Goal: Transaction & Acquisition: Purchase product/service

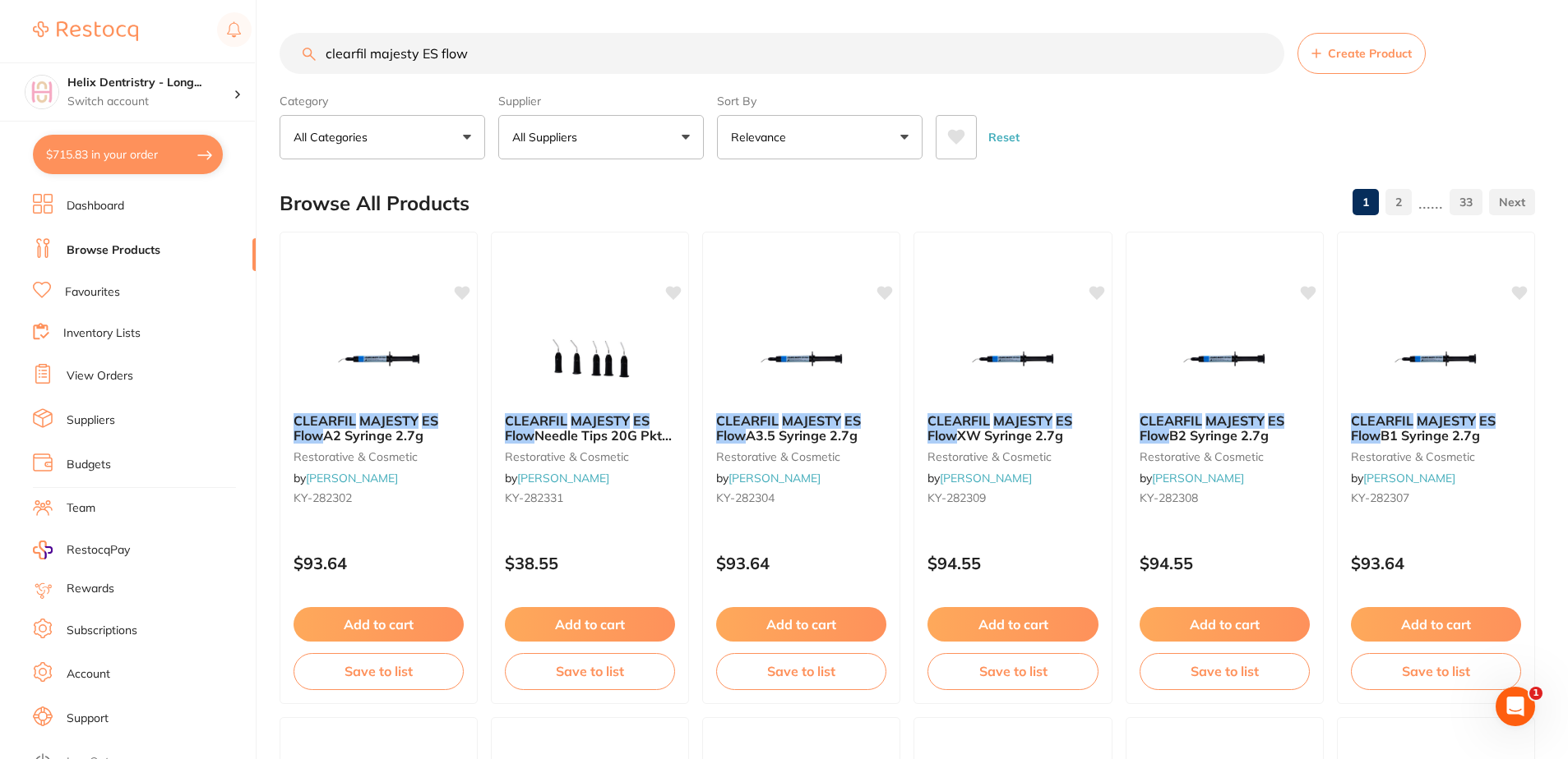
click at [506, 48] on input "clearfil majesty ES flow" at bounding box center [781, 53] width 1004 height 41
click at [504, 50] on input "clearfil majesty ES flow" at bounding box center [781, 53] width 1004 height 41
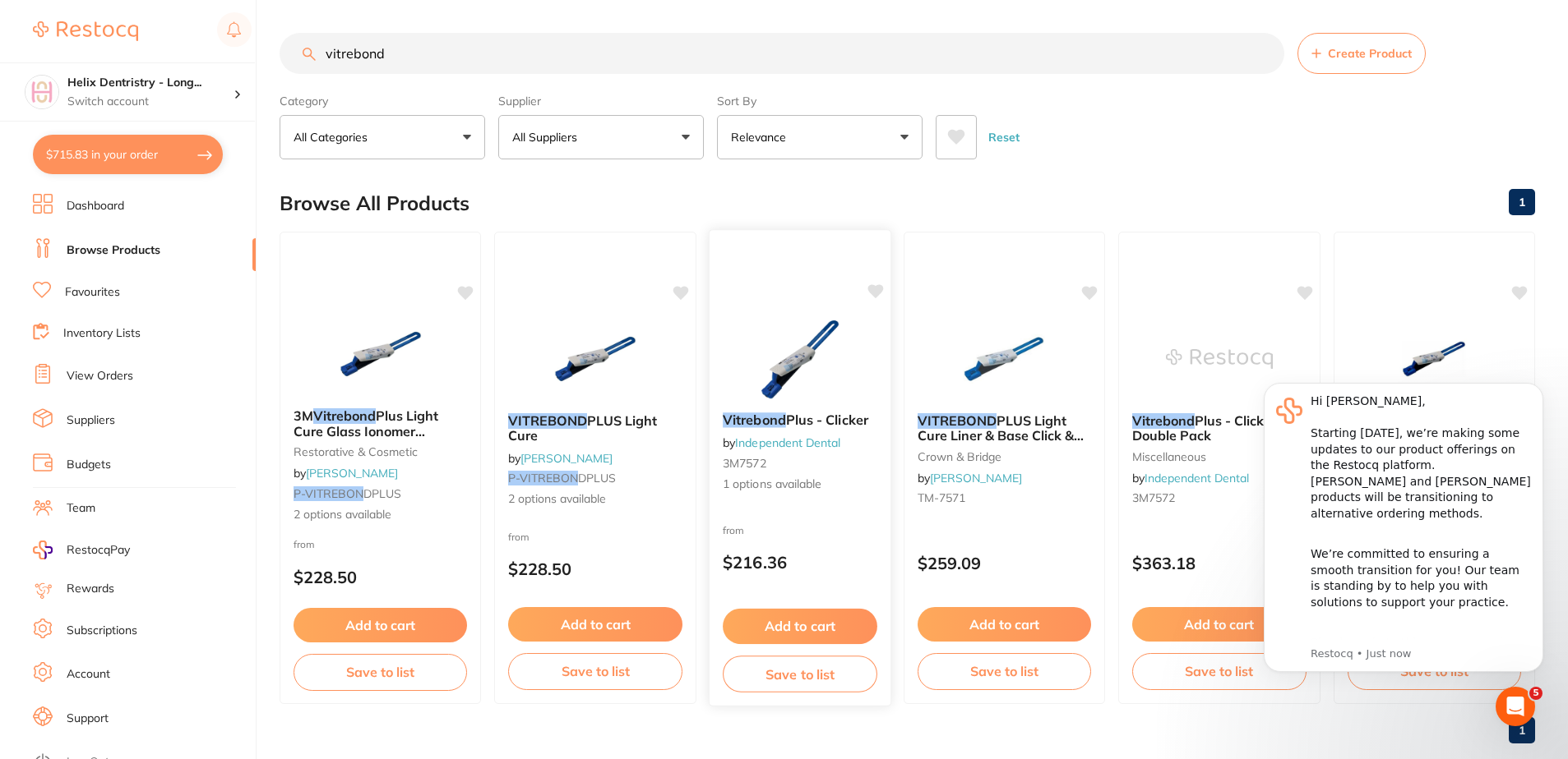
type input "vitrebond"
click at [788, 457] on small "3M7572" at bounding box center [800, 462] width 155 height 13
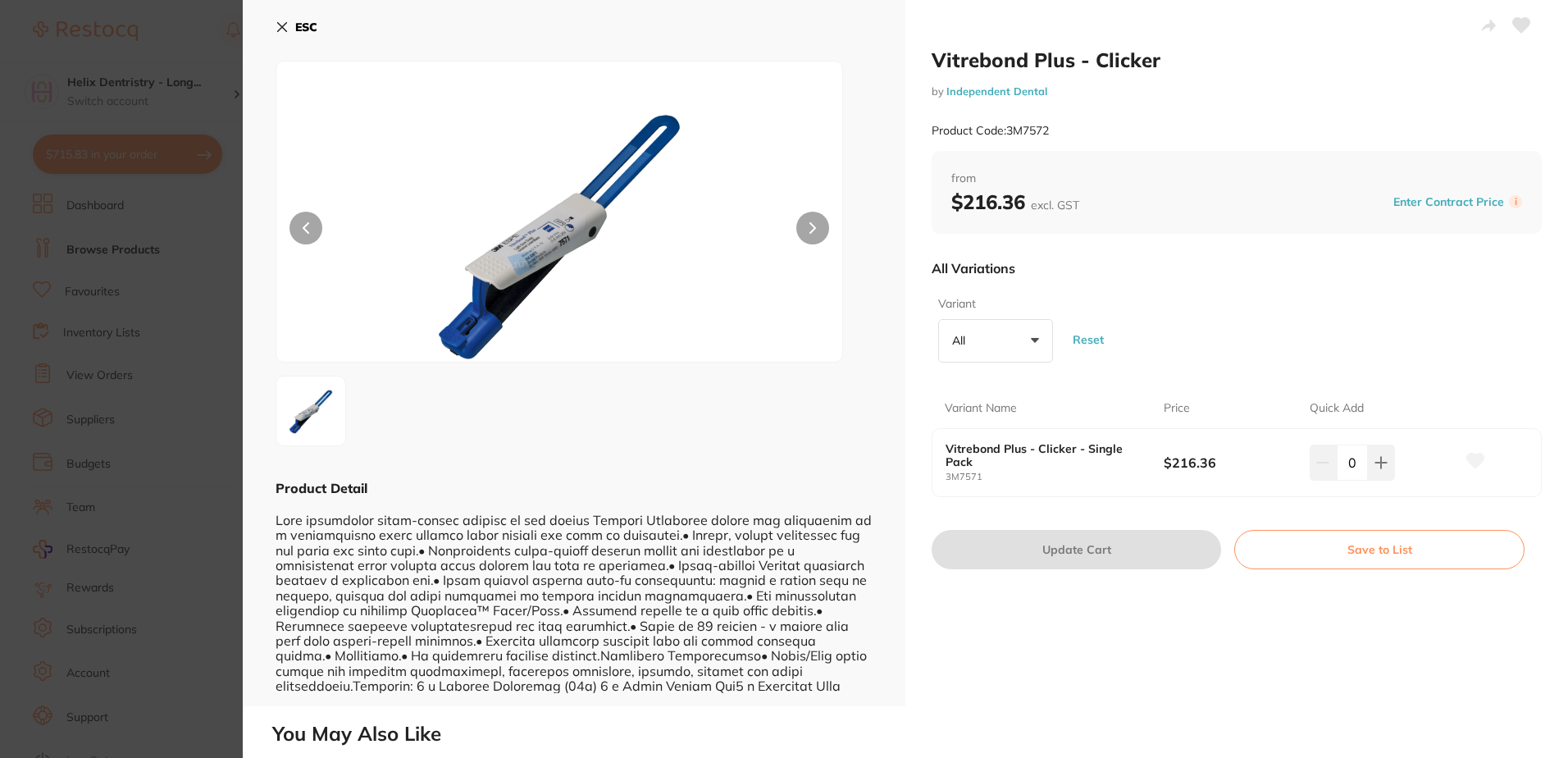
click at [150, 324] on section "Vitrebond Plus - Clicker by Independent Dental Product Code: 3M7572 ESC Product…" at bounding box center [784, 379] width 1568 height 758
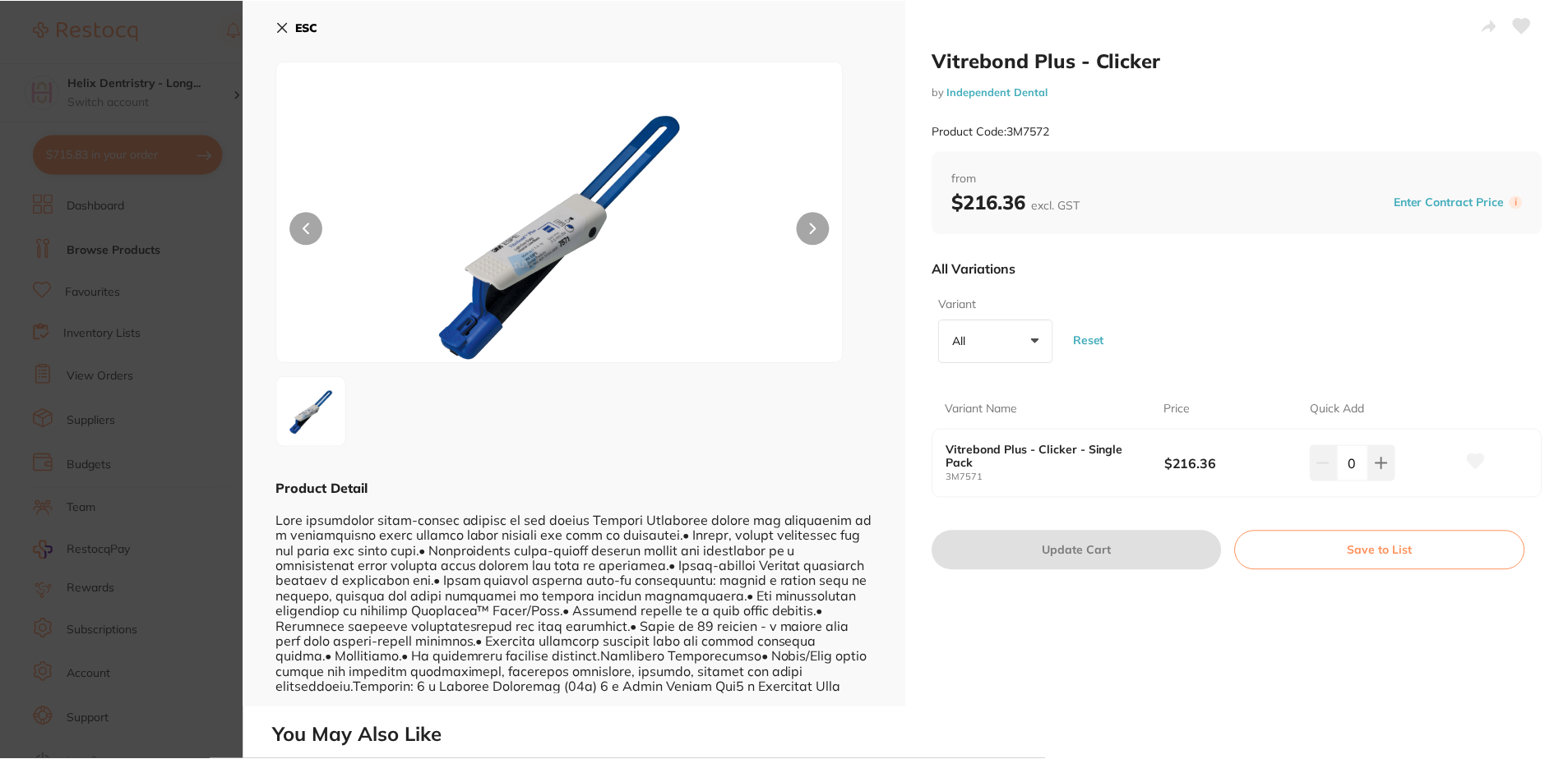
scroll to position [2, 0]
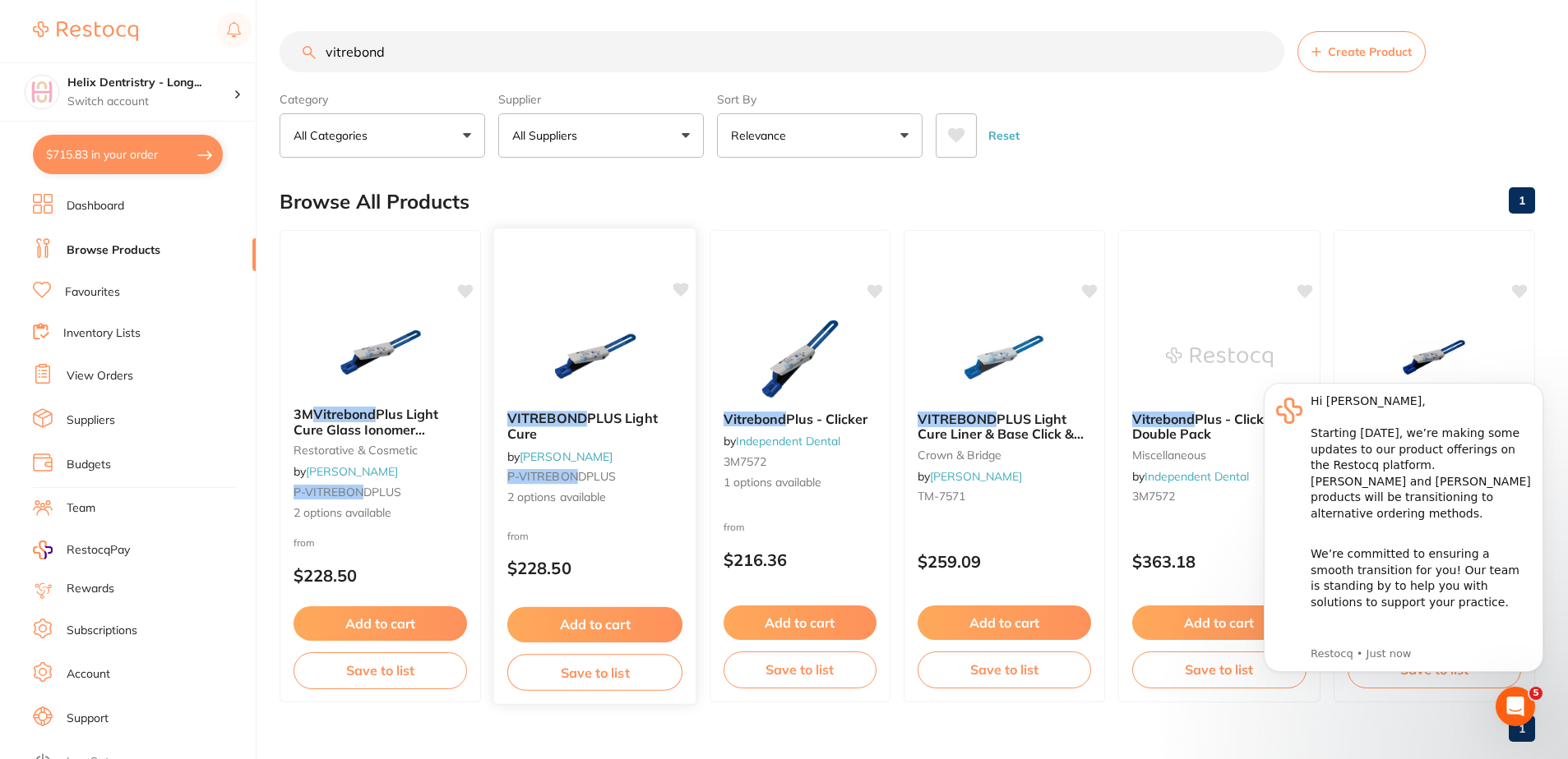
click at [638, 442] on div "VITREBOND PLUS Light Cure by [PERSON_NAME] P-VITREBON DPLUS 2 options available" at bounding box center [595, 458] width 202 height 122
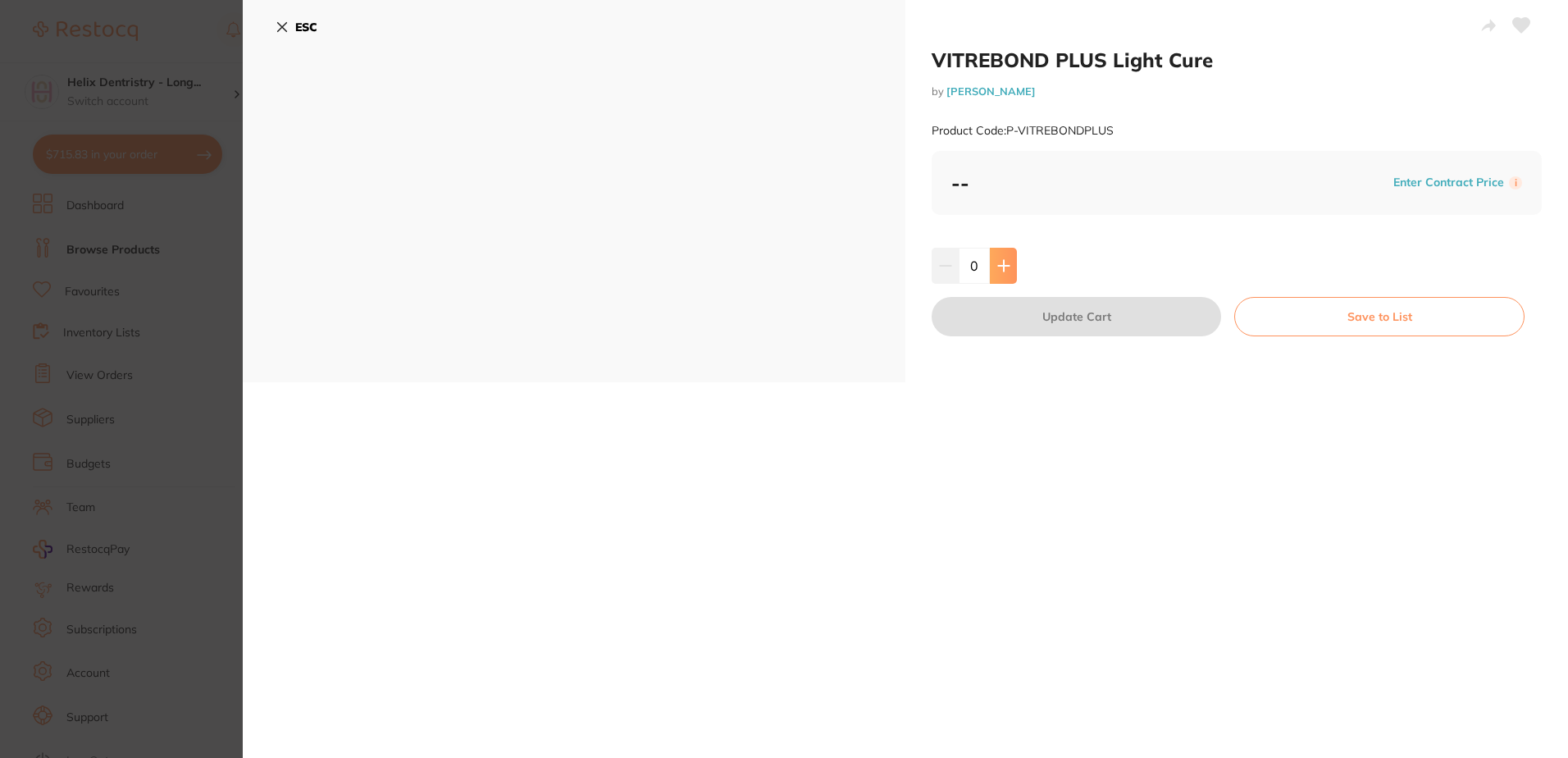
click at [1012, 273] on button at bounding box center [1003, 266] width 27 height 36
type input "1"
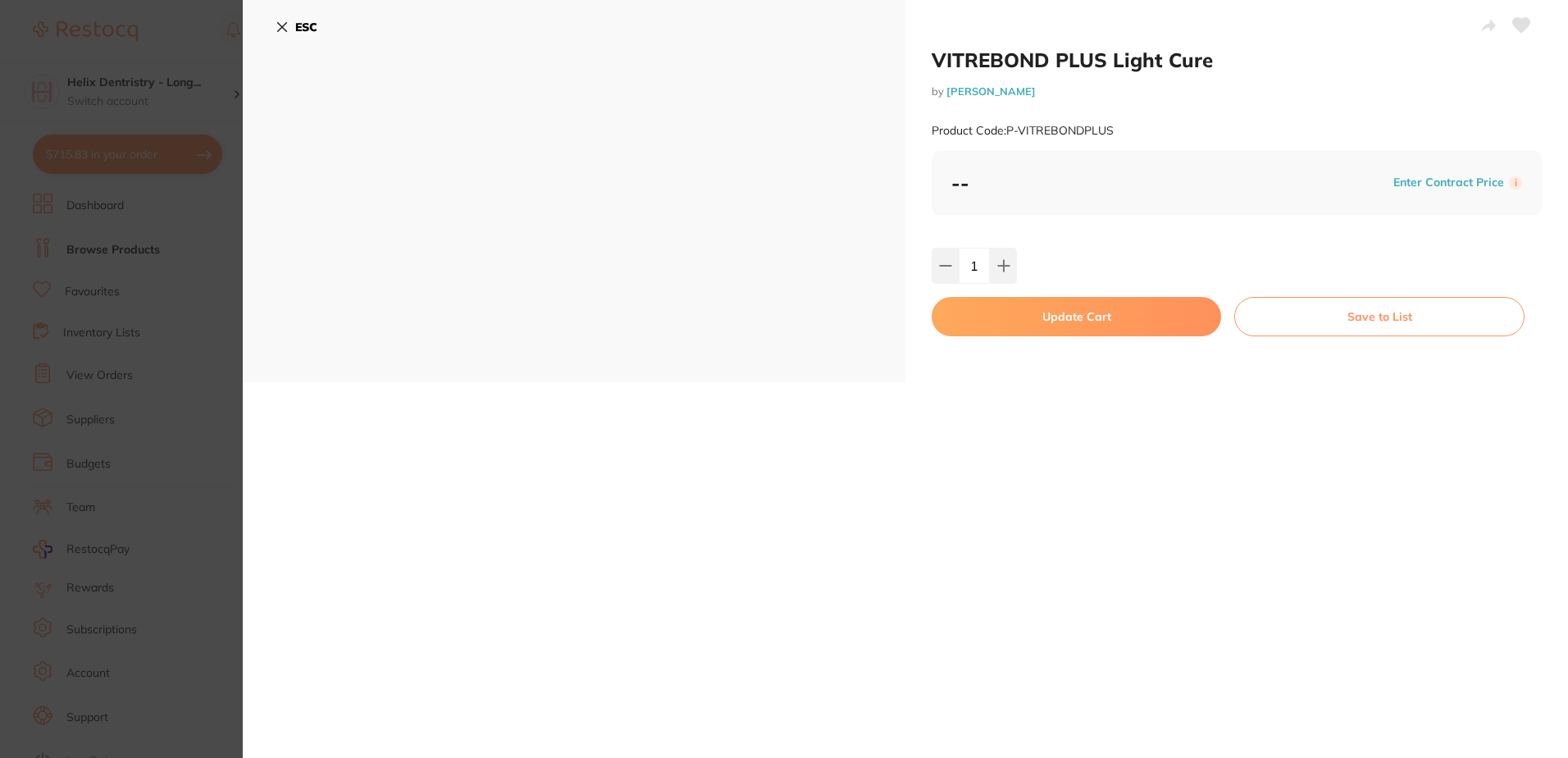
click at [1071, 221] on div "VITREBOND PLUS Light Cure by [PERSON_NAME] Product Code: P-VITREBONDPLUS -- Ent…" at bounding box center [1237, 191] width 663 height 382
drag, startPoint x: 297, startPoint y: 19, endPoint x: 287, endPoint y: 46, distance: 28.8
click at [296, 19] on button "ESC" at bounding box center [297, 27] width 42 height 28
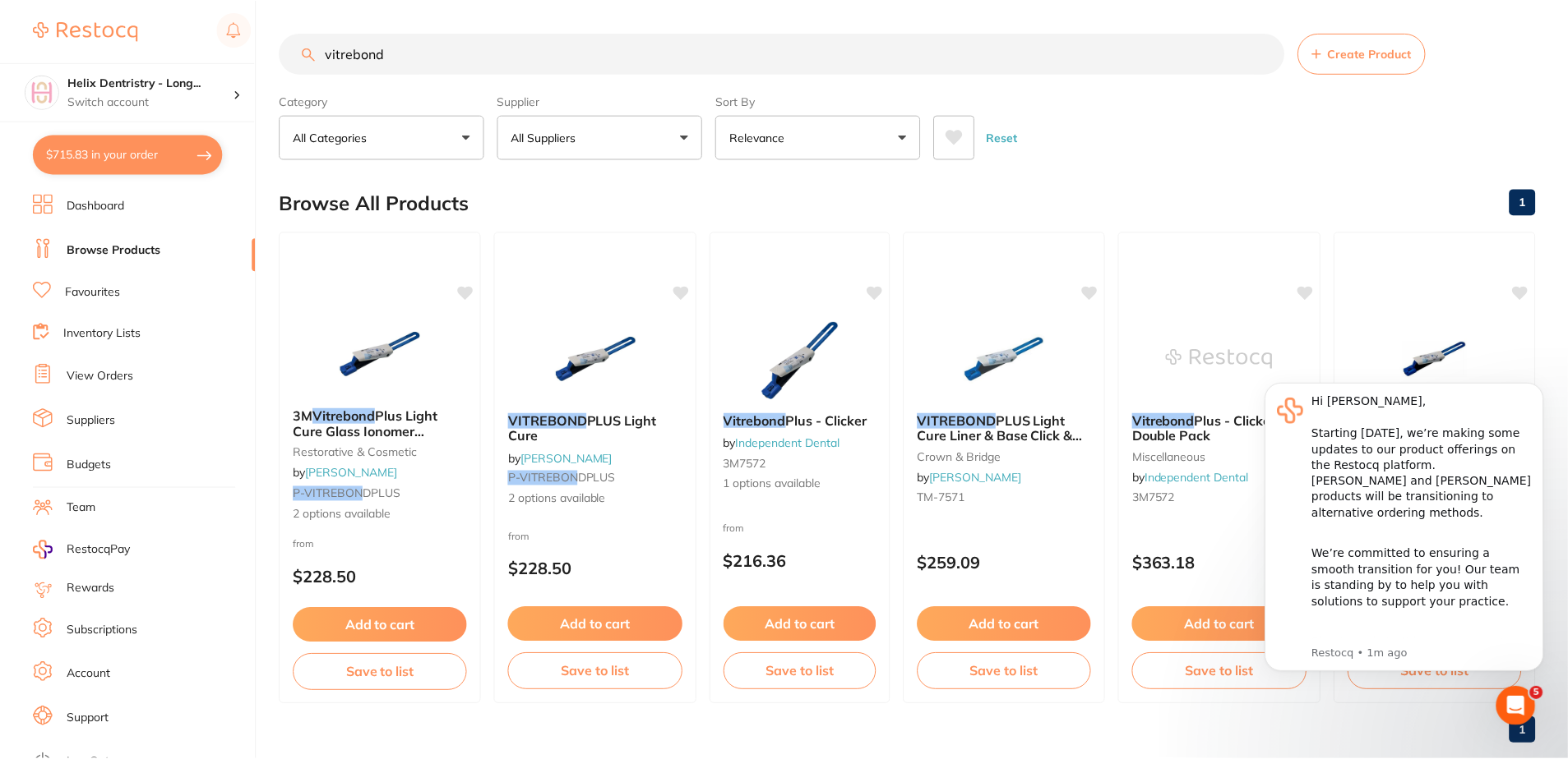
scroll to position [2, 0]
click at [414, 412] on span "Plus Light Cure Glass Ionomer Liner/Base" at bounding box center [365, 429] width 147 height 47
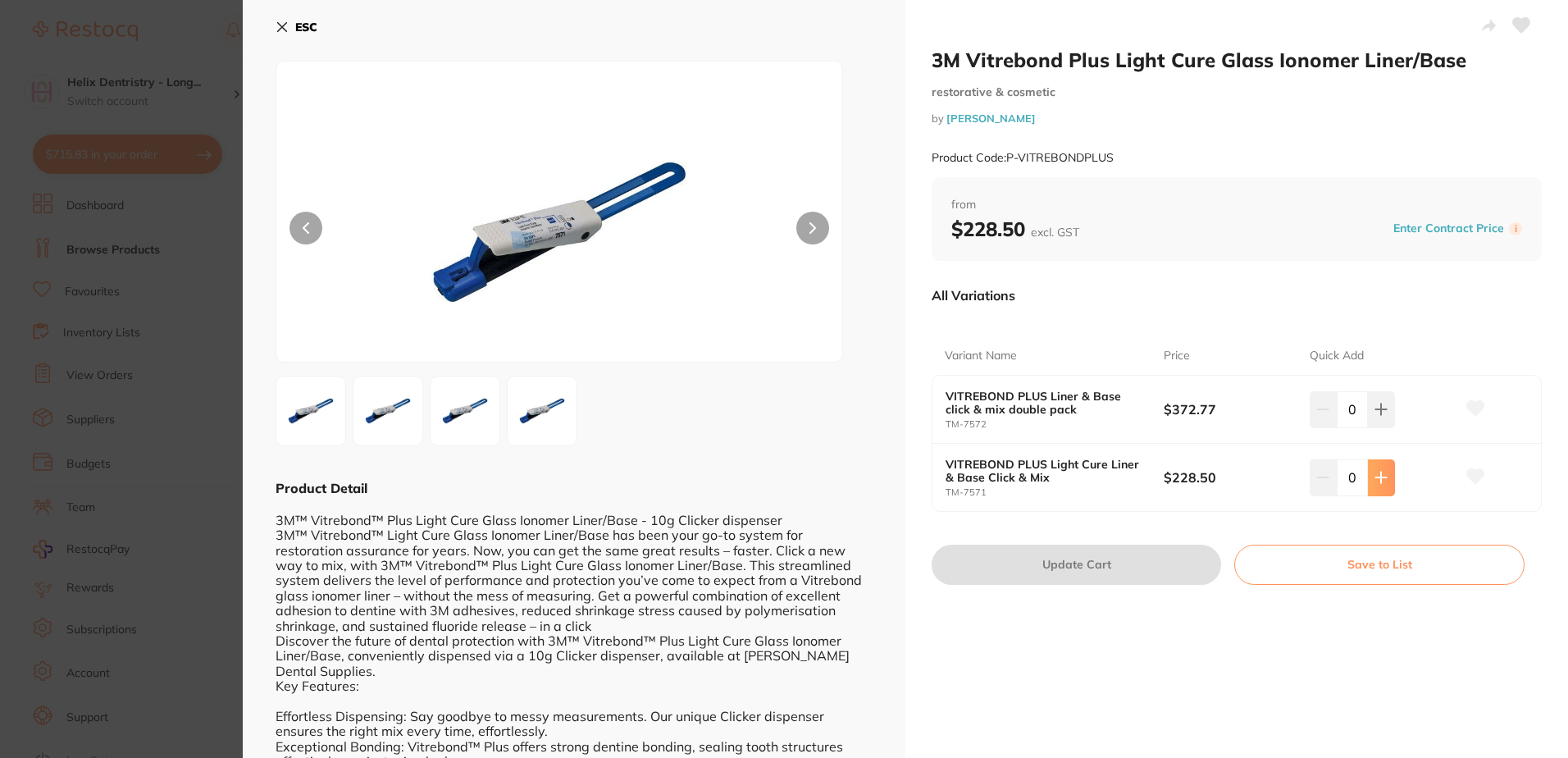
click at [1381, 428] on button at bounding box center [1381, 409] width 27 height 36
type input "1"
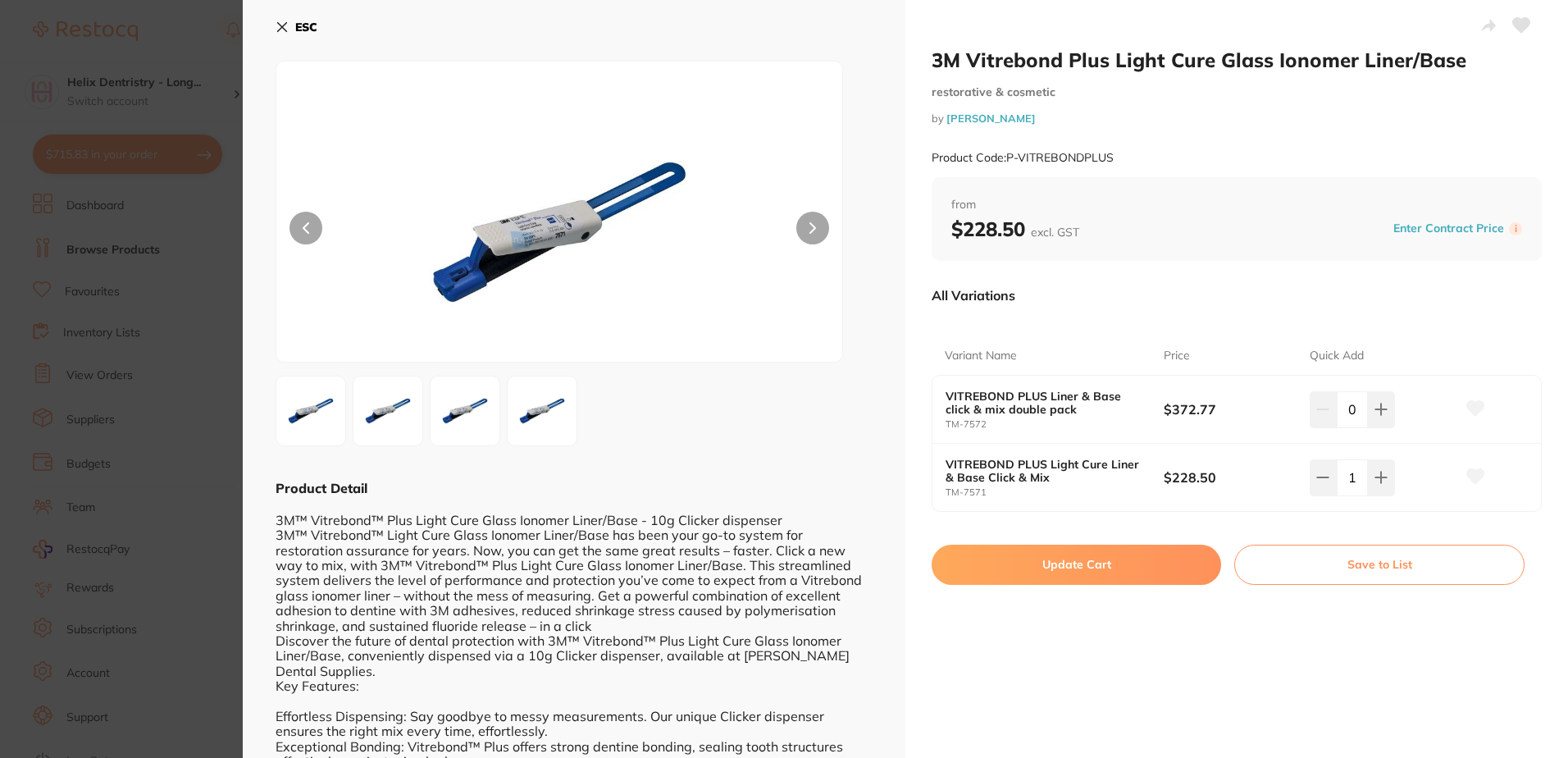
click at [1156, 562] on button "Update Cart" at bounding box center [1077, 564] width 290 height 39
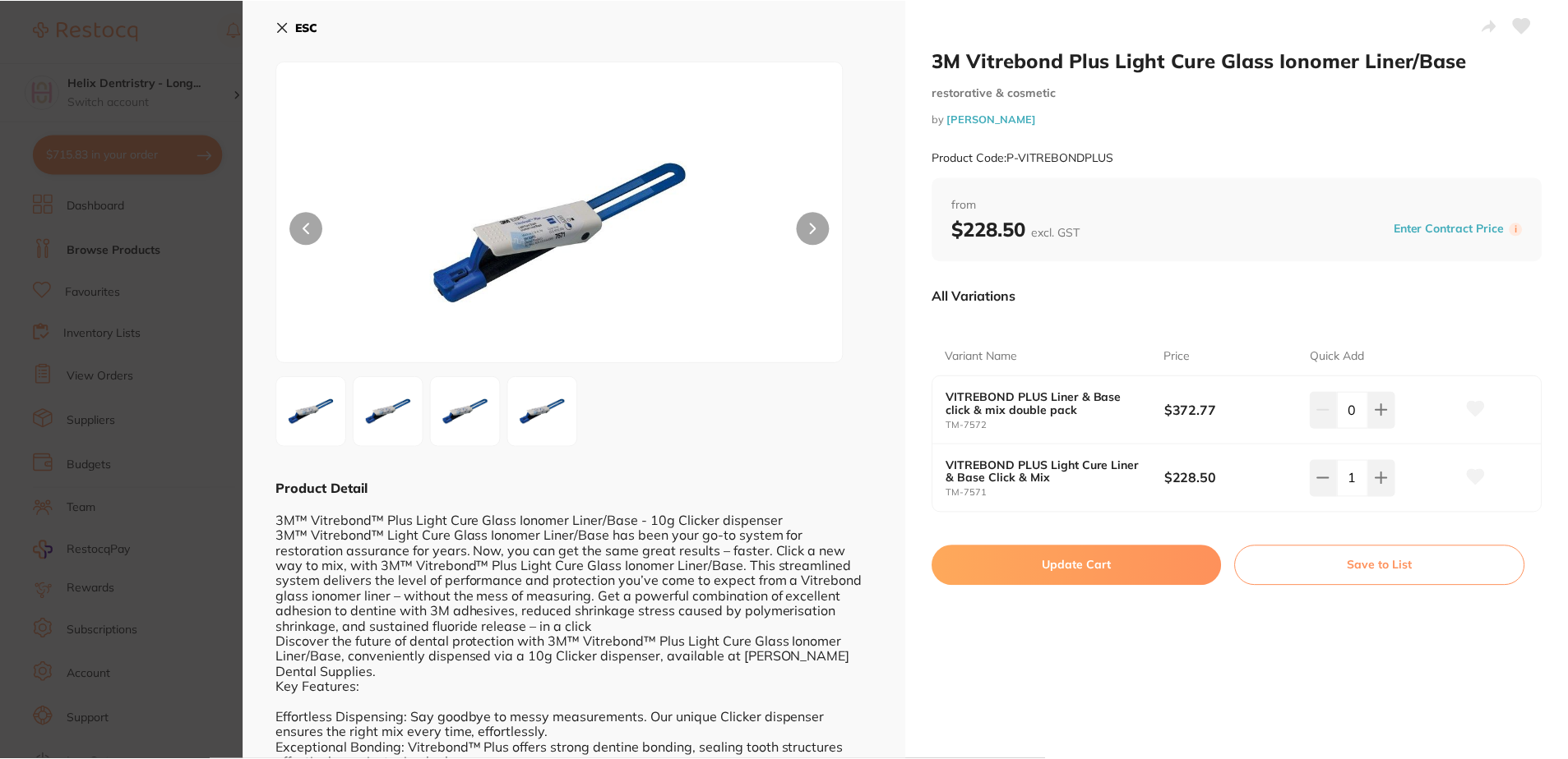
scroll to position [2, 0]
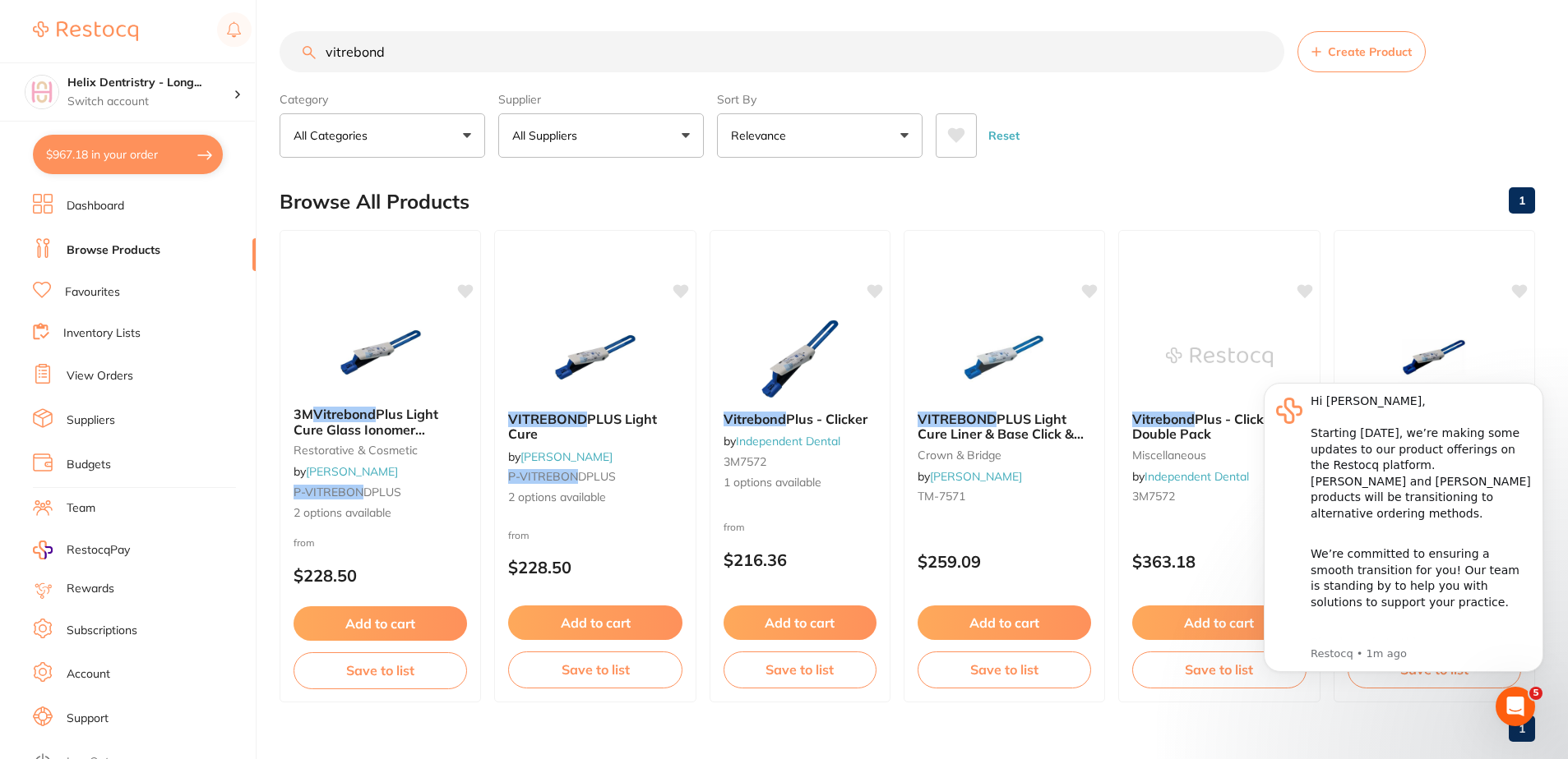
click at [132, 154] on button "$967.18 in your order" at bounding box center [127, 154] width 190 height 39
checkbox input "true"
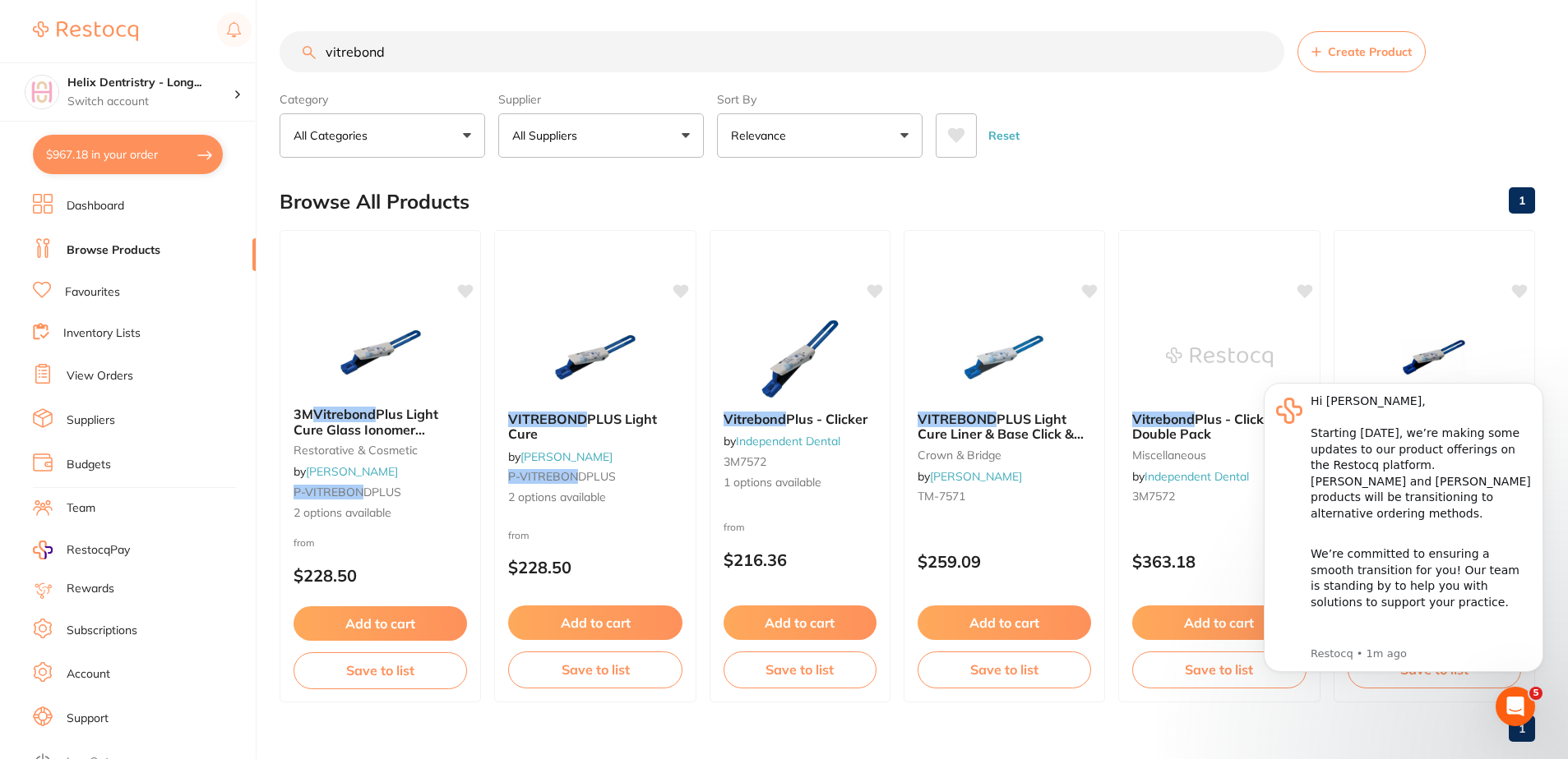
checkbox input "true"
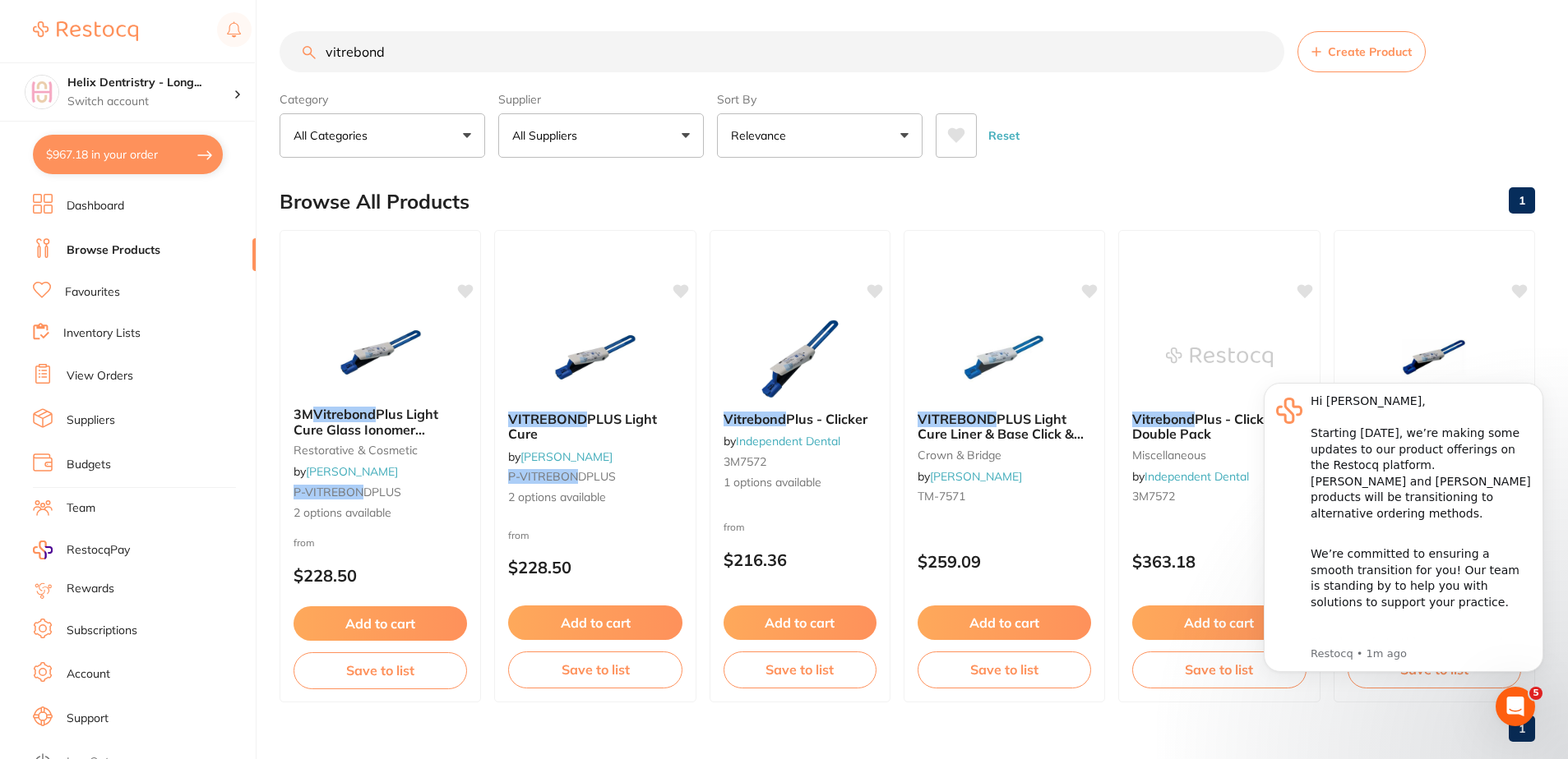
checkbox input "true"
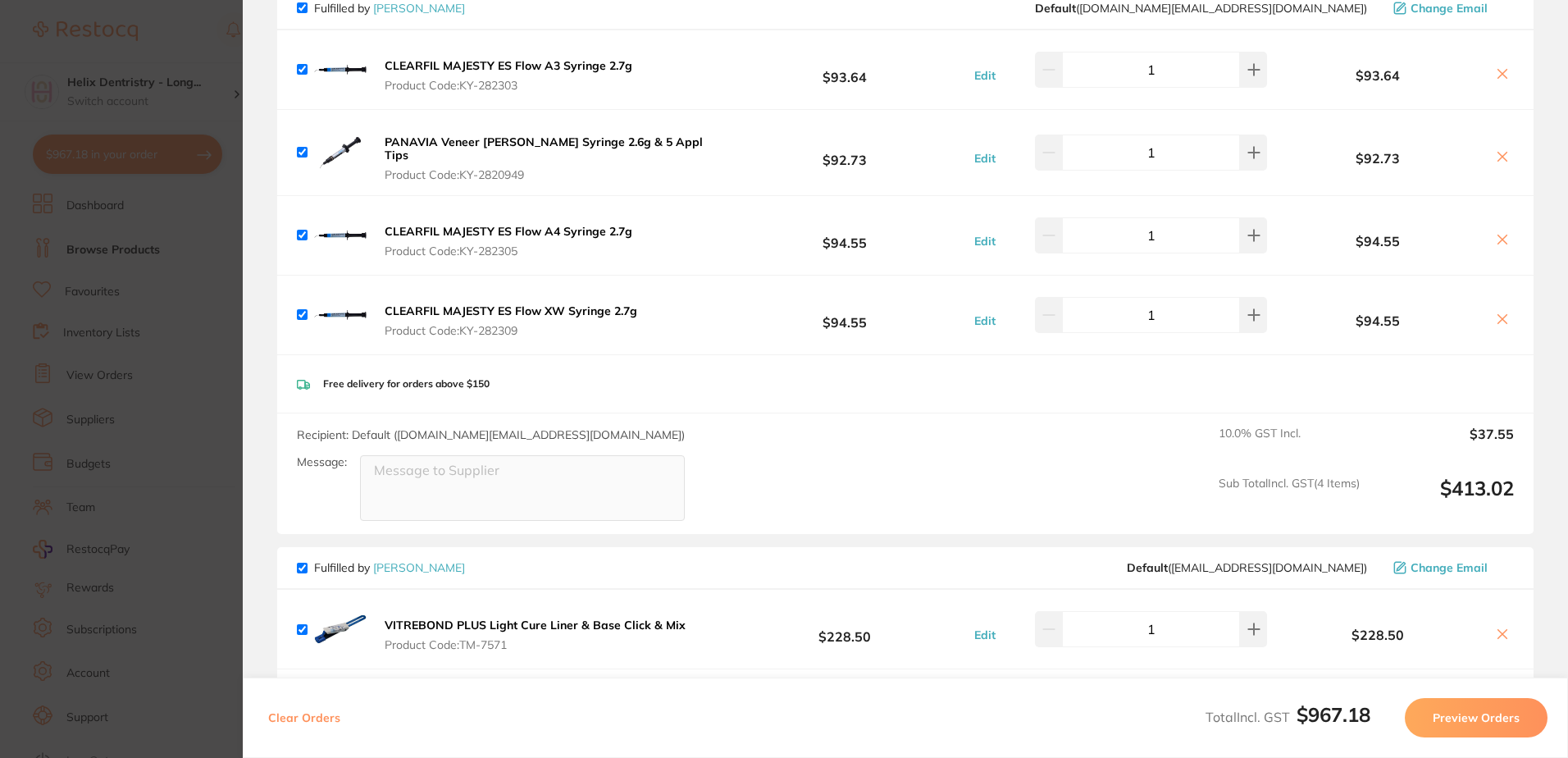
scroll to position [0, 0]
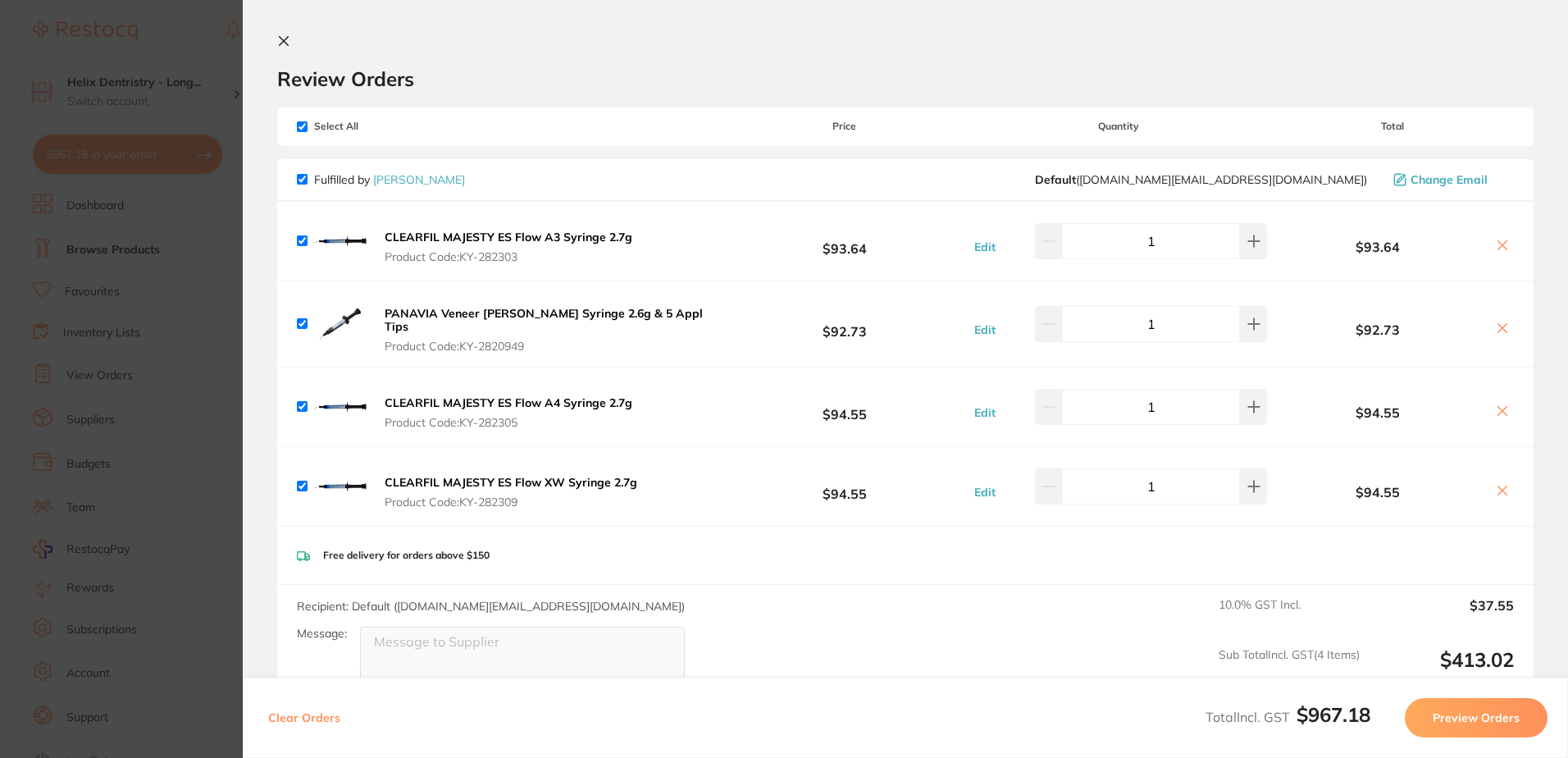
click at [286, 36] on icon at bounding box center [283, 40] width 13 height 13
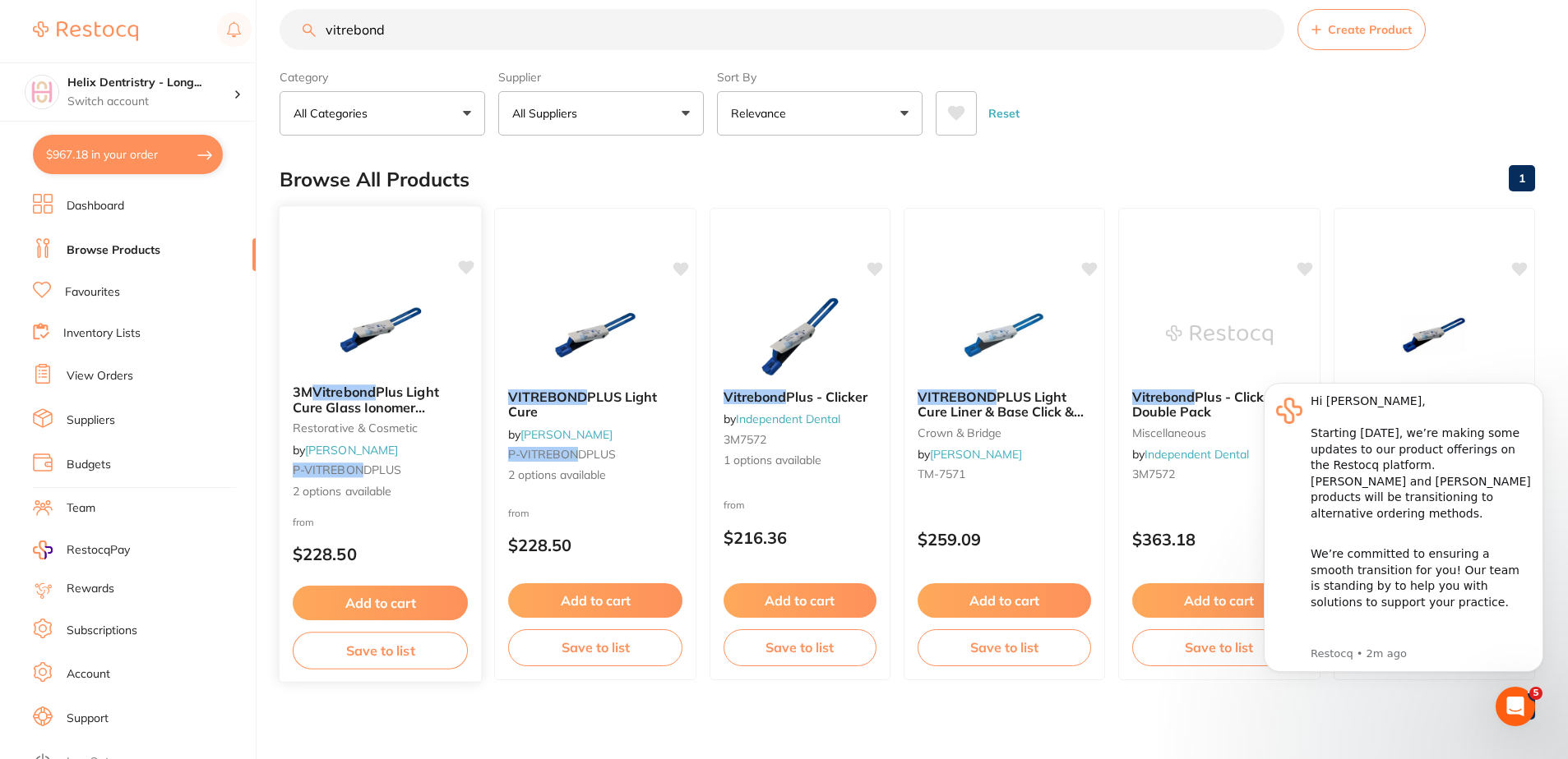
scroll to position [31, 0]
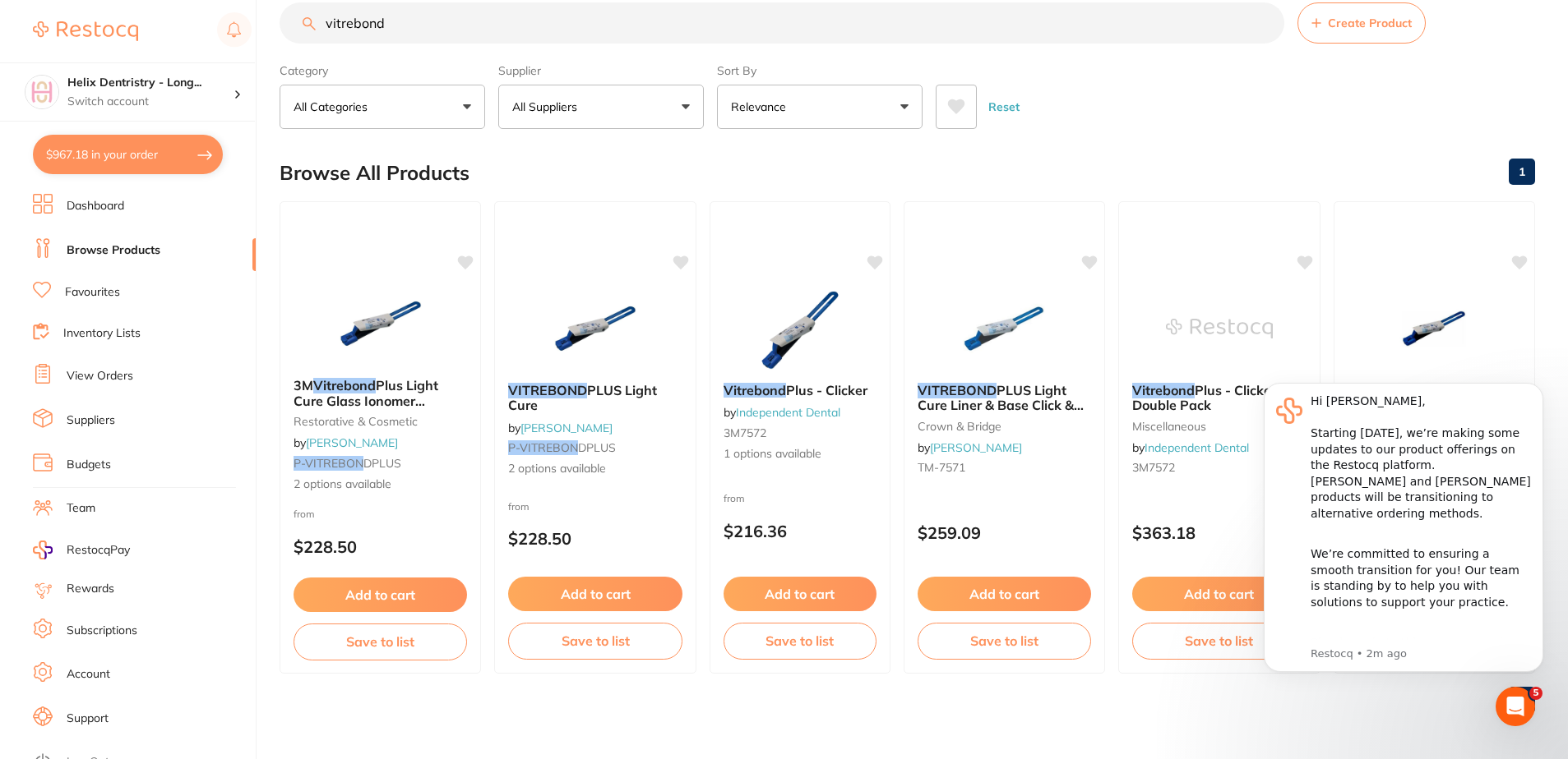
click at [113, 147] on button "$967.18 in your order" at bounding box center [127, 154] width 190 height 39
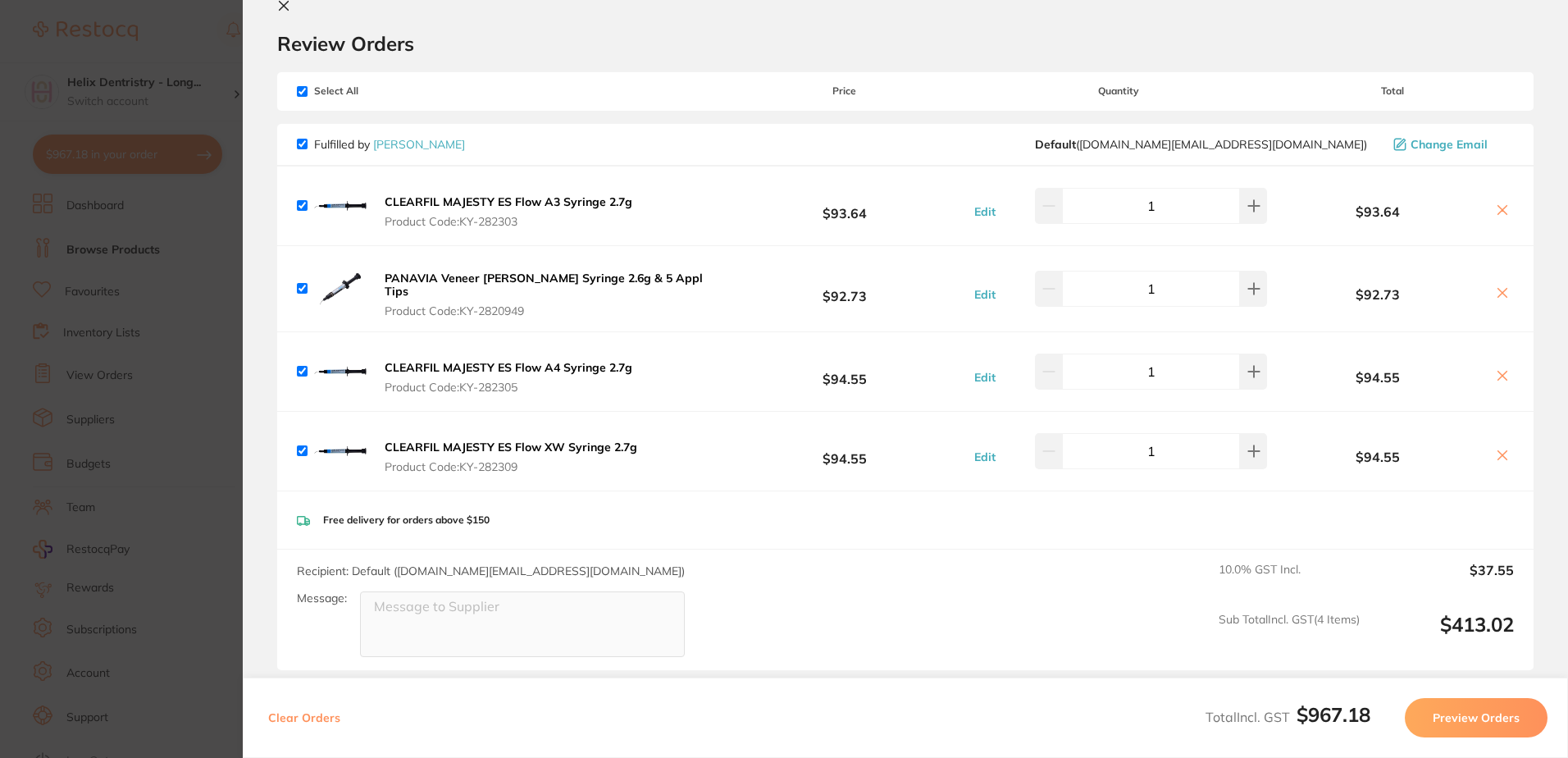
scroll to position [0, 0]
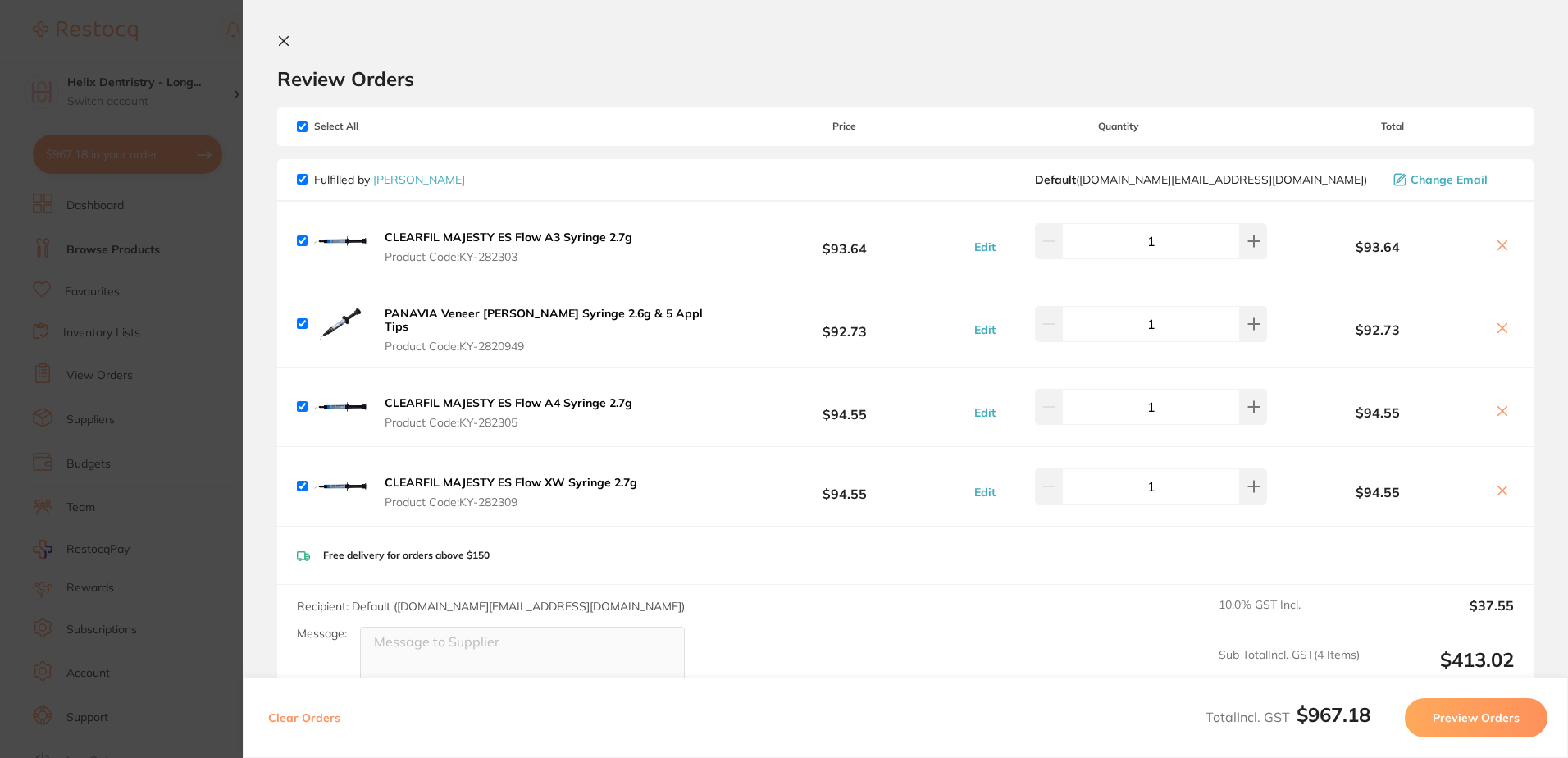
click at [198, 236] on section "Update RRP Set your pre negotiated price for this item. Item Agreed RRP (excl. …" at bounding box center [784, 379] width 1568 height 758
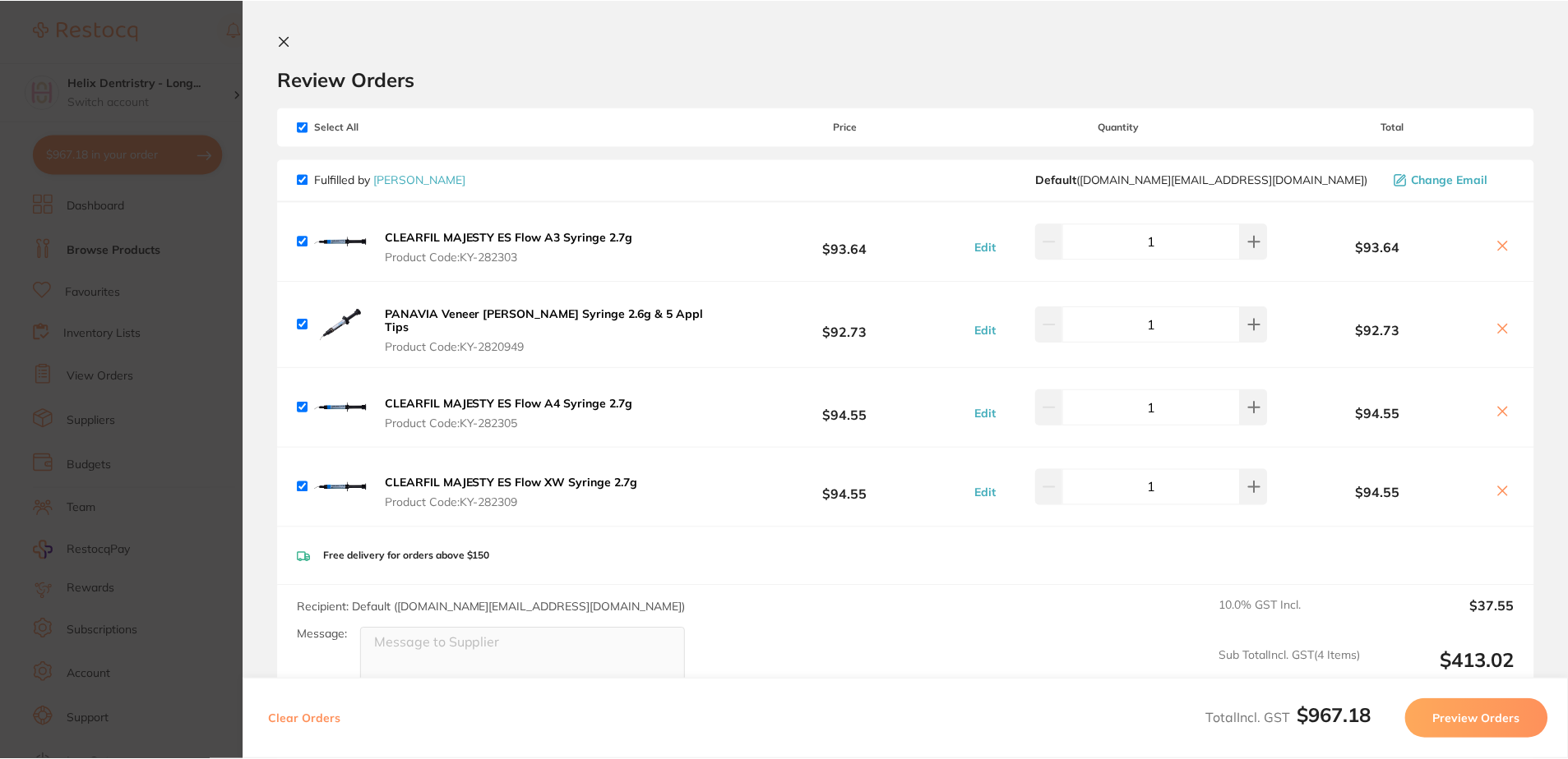
scroll to position [31, 0]
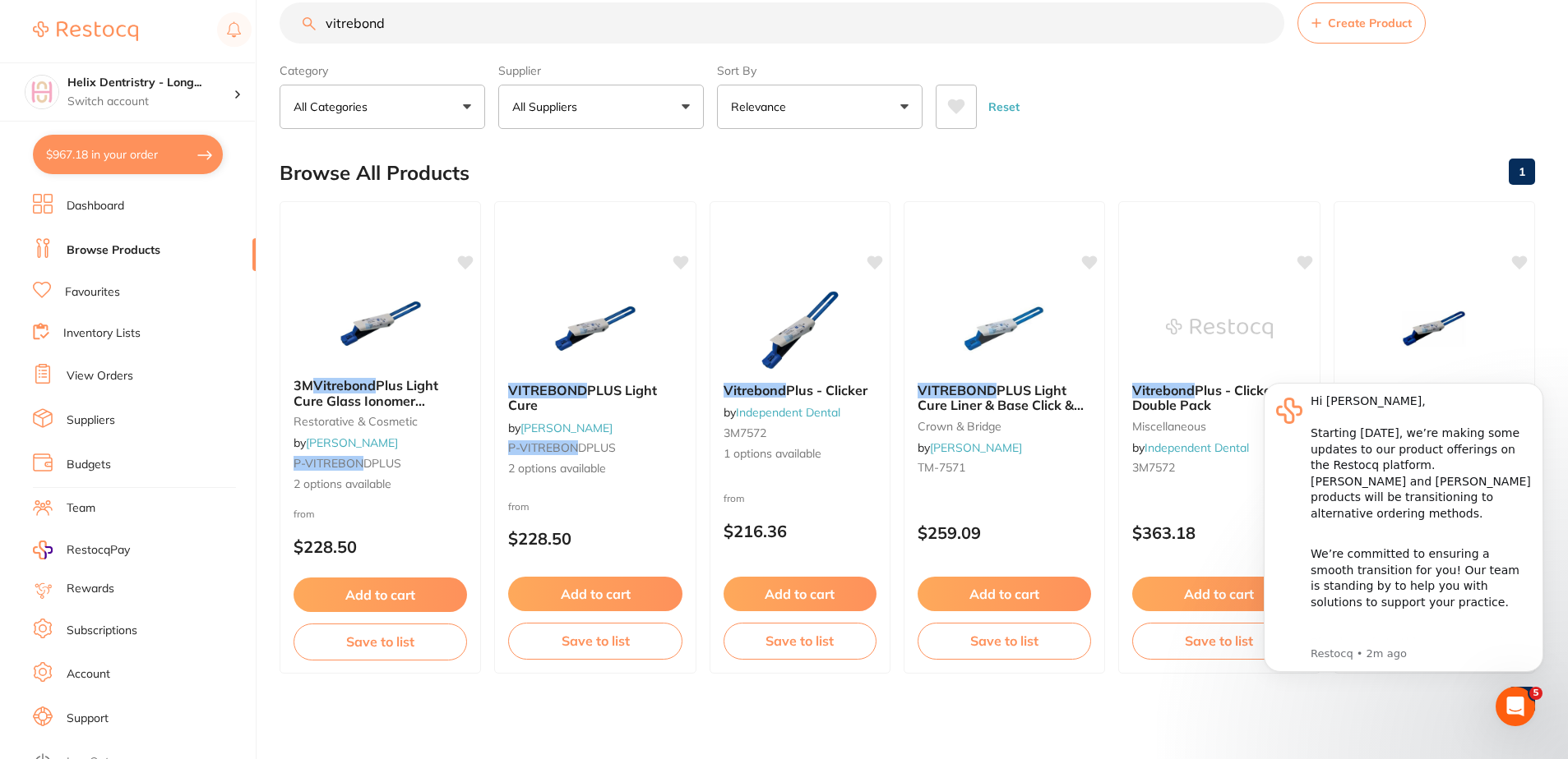
click at [113, 370] on link "View Orders" at bounding box center [100, 376] width 67 height 17
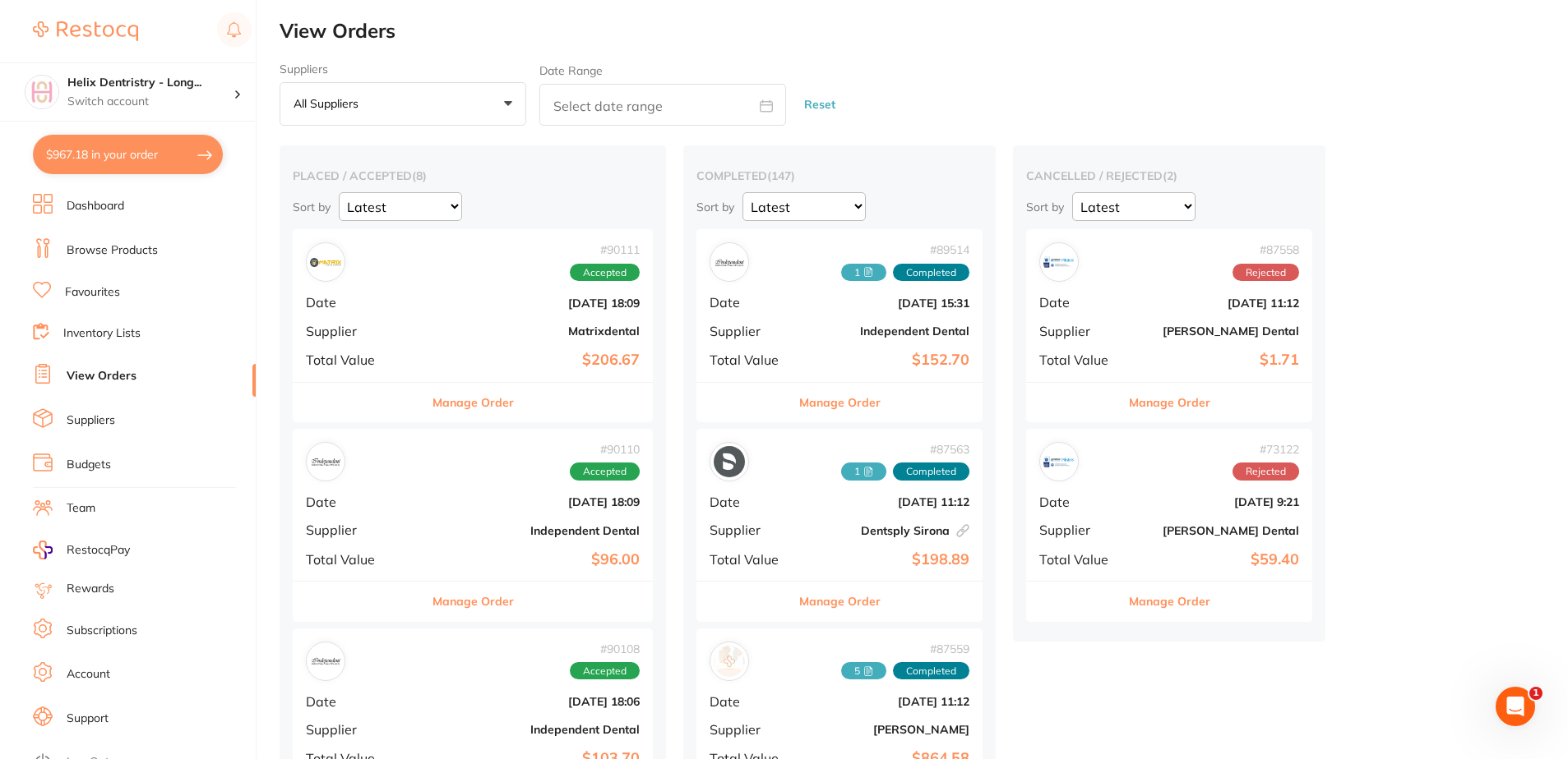
click at [441, 323] on div "# 90111 Accepted Date [DATE] 18:09 Supplier Matrixdental Total Value $206.67" at bounding box center [472, 304] width 360 height 152
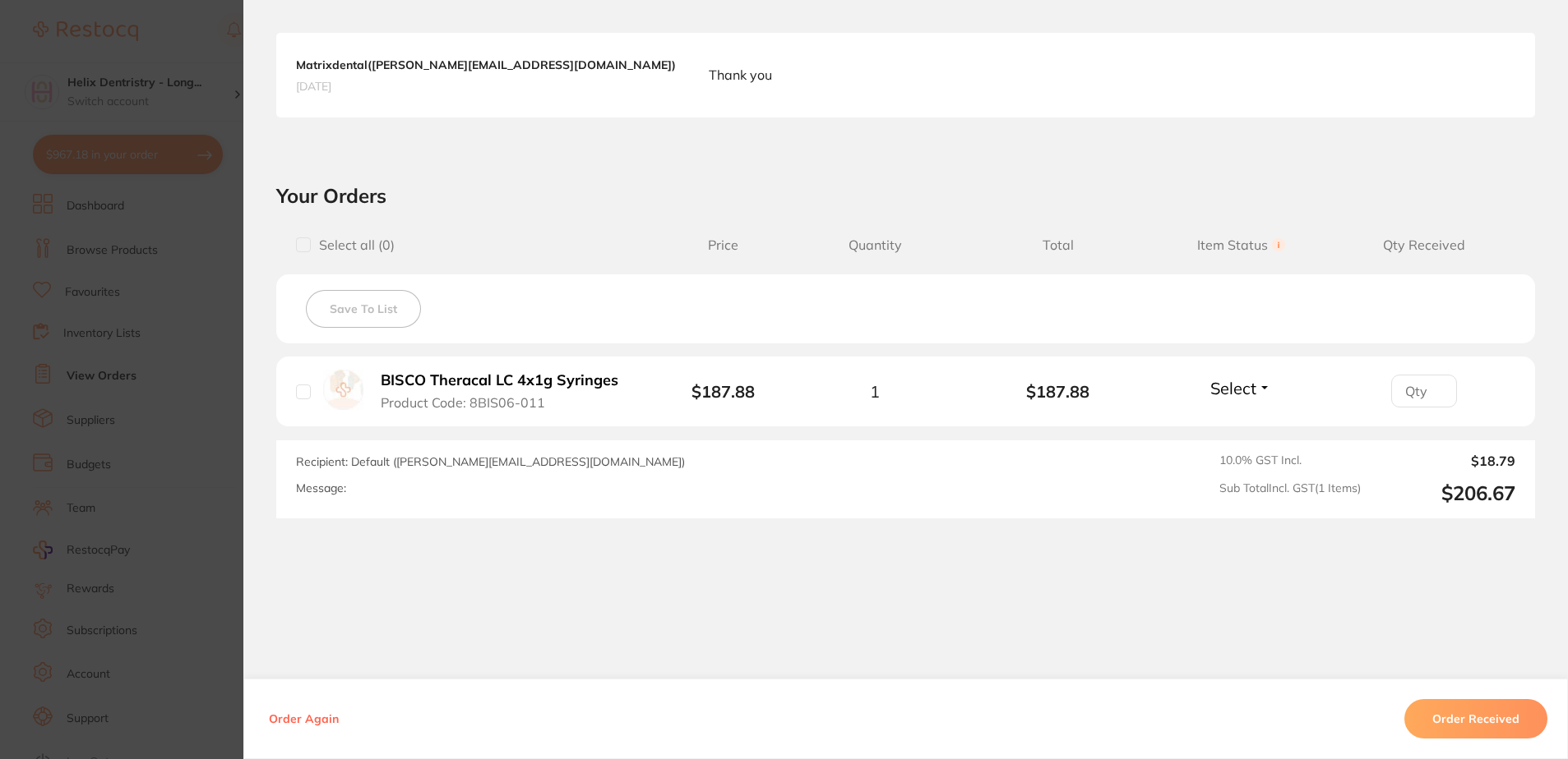
scroll to position [430, 0]
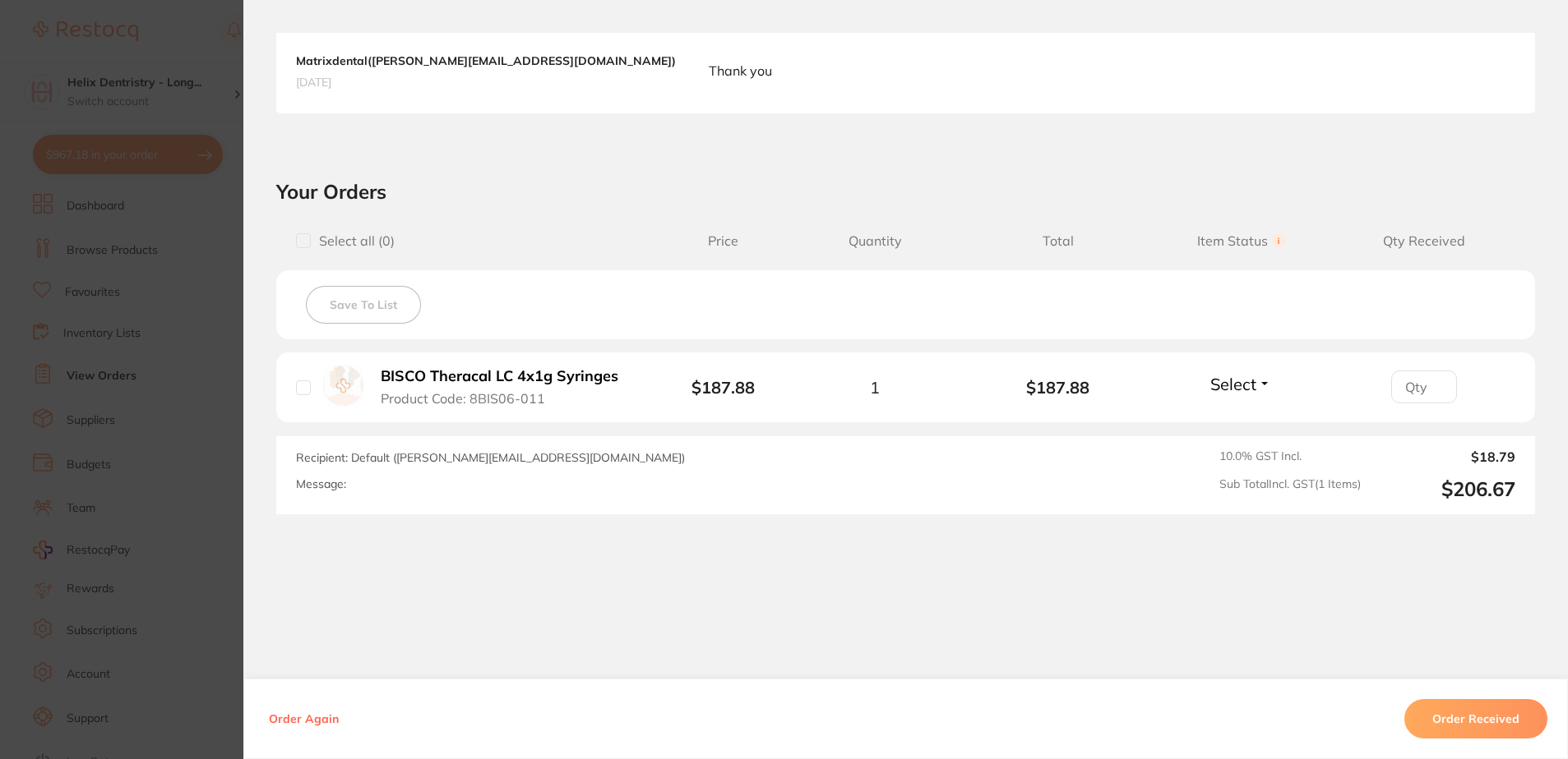
click at [141, 264] on section "Order ID: Restocq- 90111 Order Information Accepted Order Order Date [DATE] 18:…" at bounding box center [784, 379] width 1568 height 759
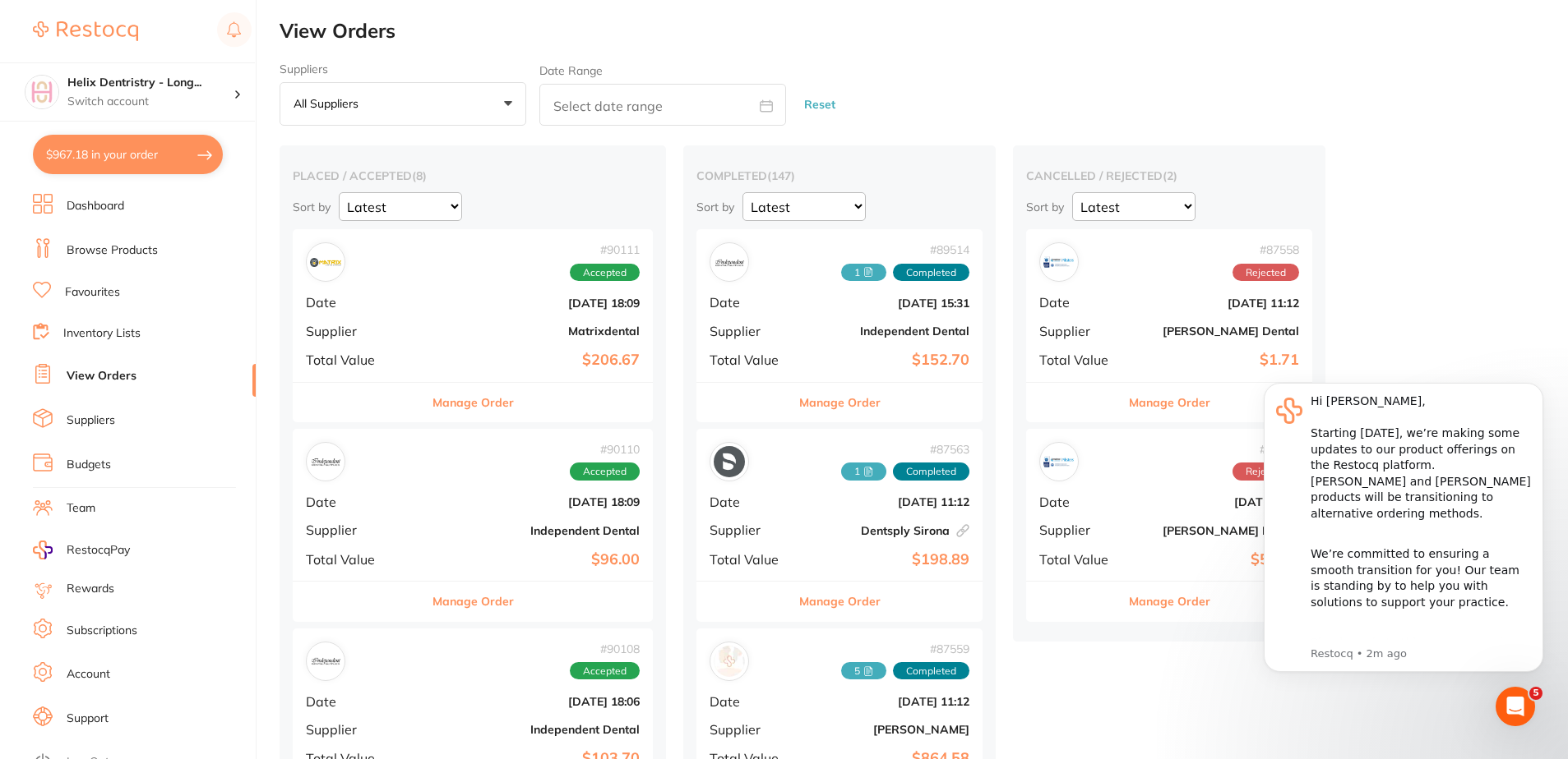
click at [486, 517] on div "# 90110 Accepted Date [DATE] 18:09 Supplier Independent Dental Total Value $96.…" at bounding box center [472, 505] width 360 height 152
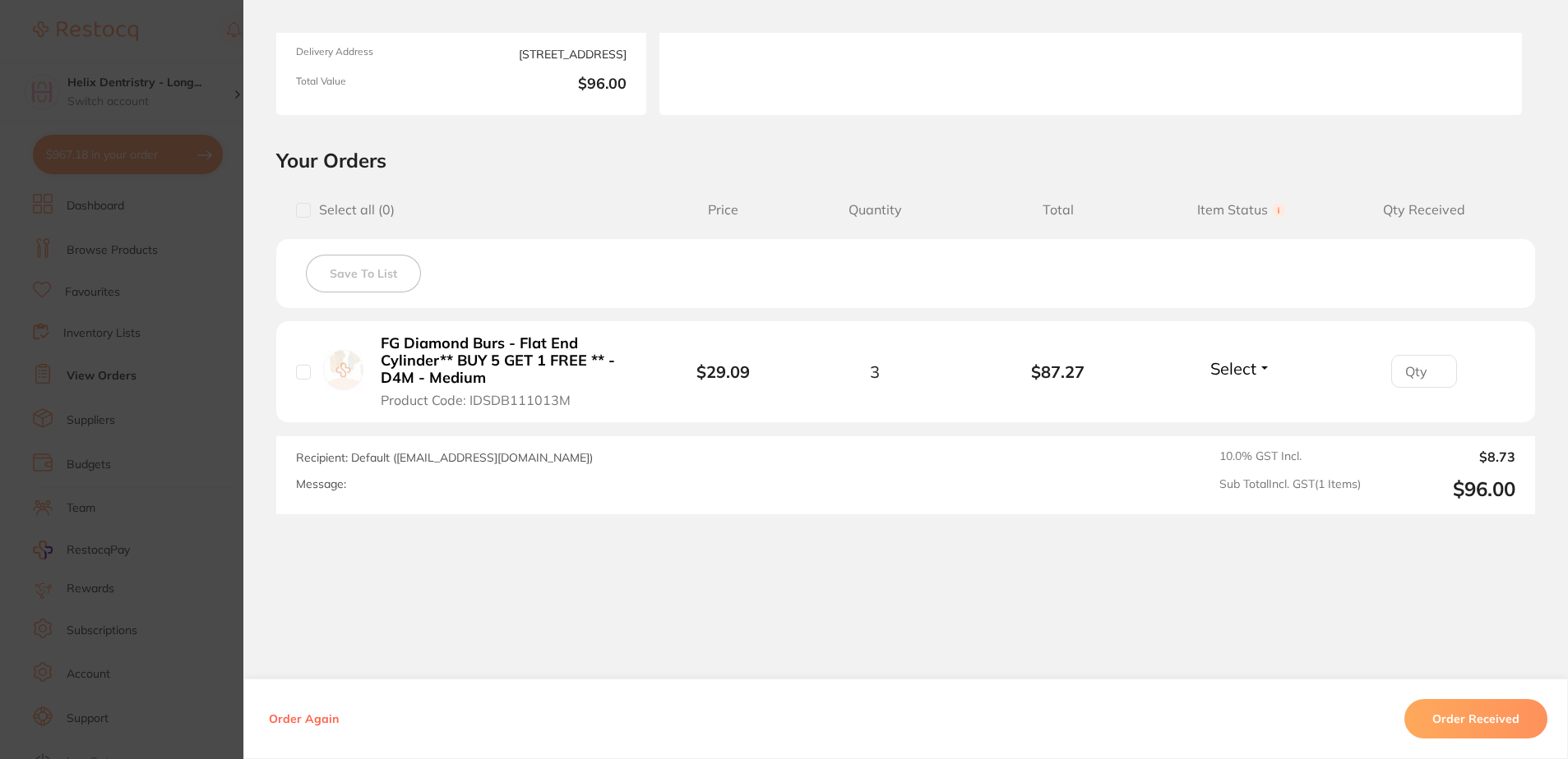
click at [148, 284] on section "Order ID: Restocq- 90110 Order Information Accepted Order Order Date [DATE] 18:…" at bounding box center [784, 379] width 1568 height 759
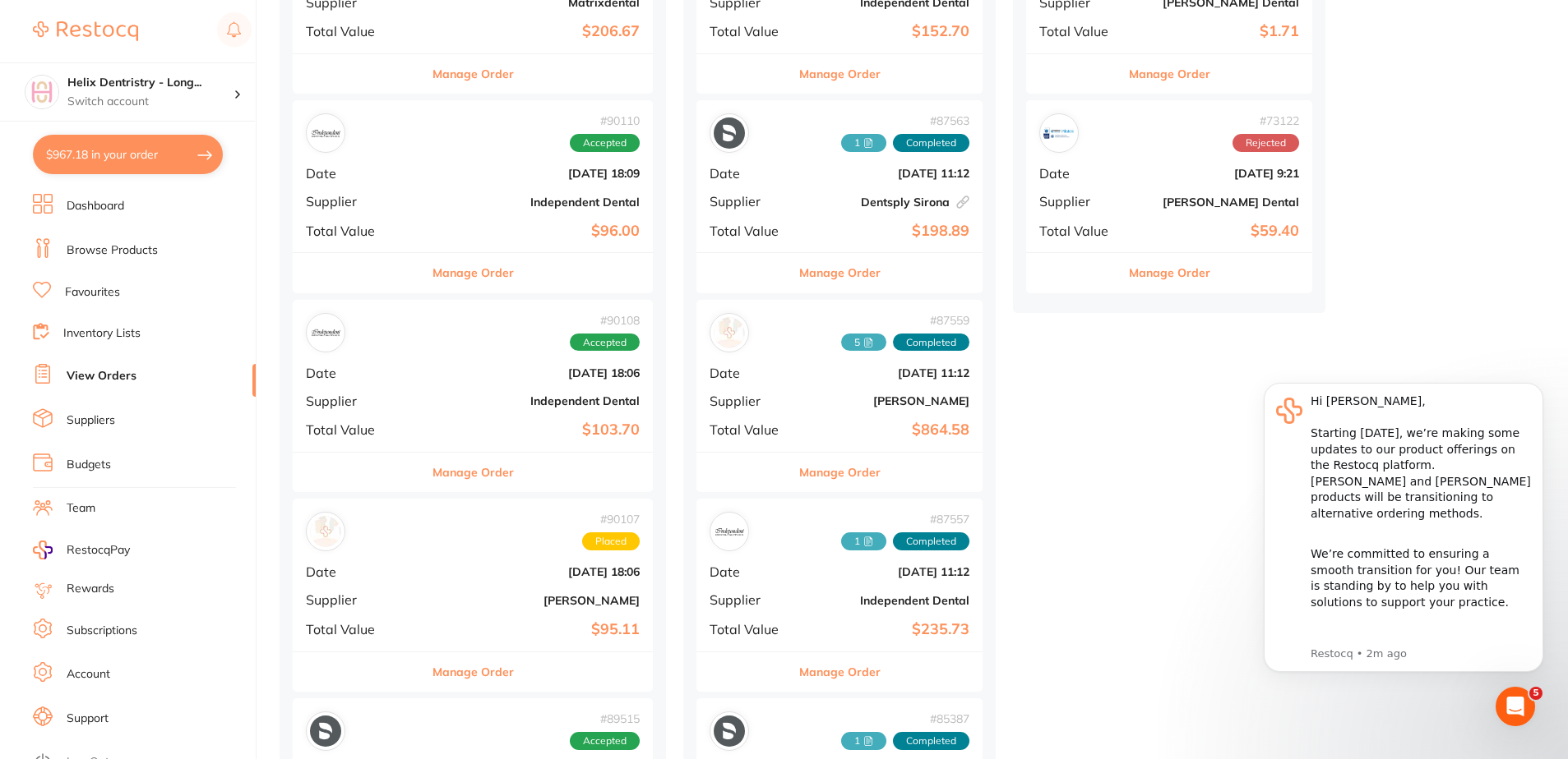
click at [450, 363] on div "# 90108 Accepted Date [DATE] 18:06 Supplier Independent Dental Total Value $103…" at bounding box center [472, 376] width 360 height 152
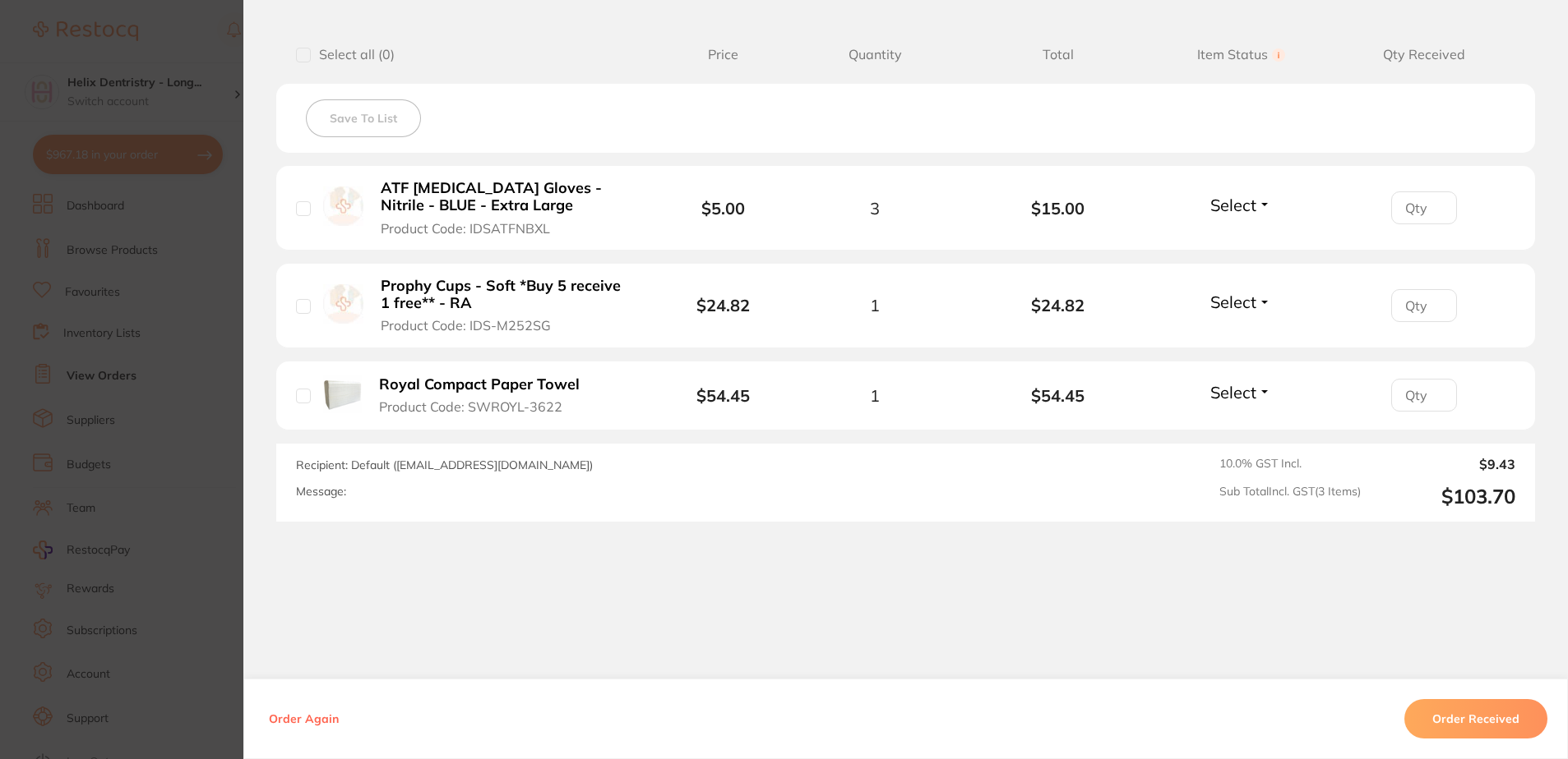
click at [211, 275] on section "Order ID: Restocq- 90108 Order Information Accepted Order Order Date [DATE] 18:…" at bounding box center [784, 379] width 1568 height 759
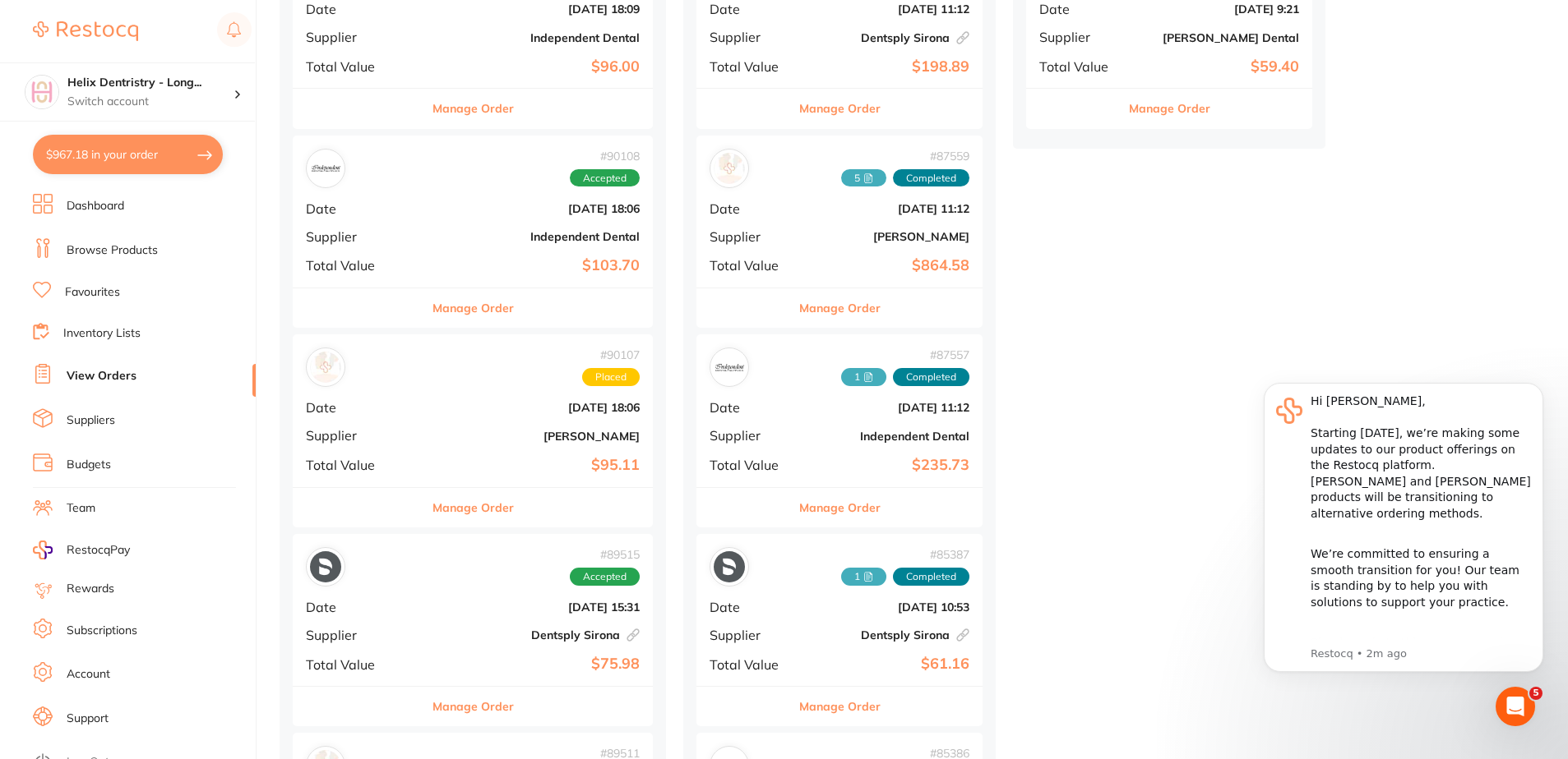
scroll to position [575, 0]
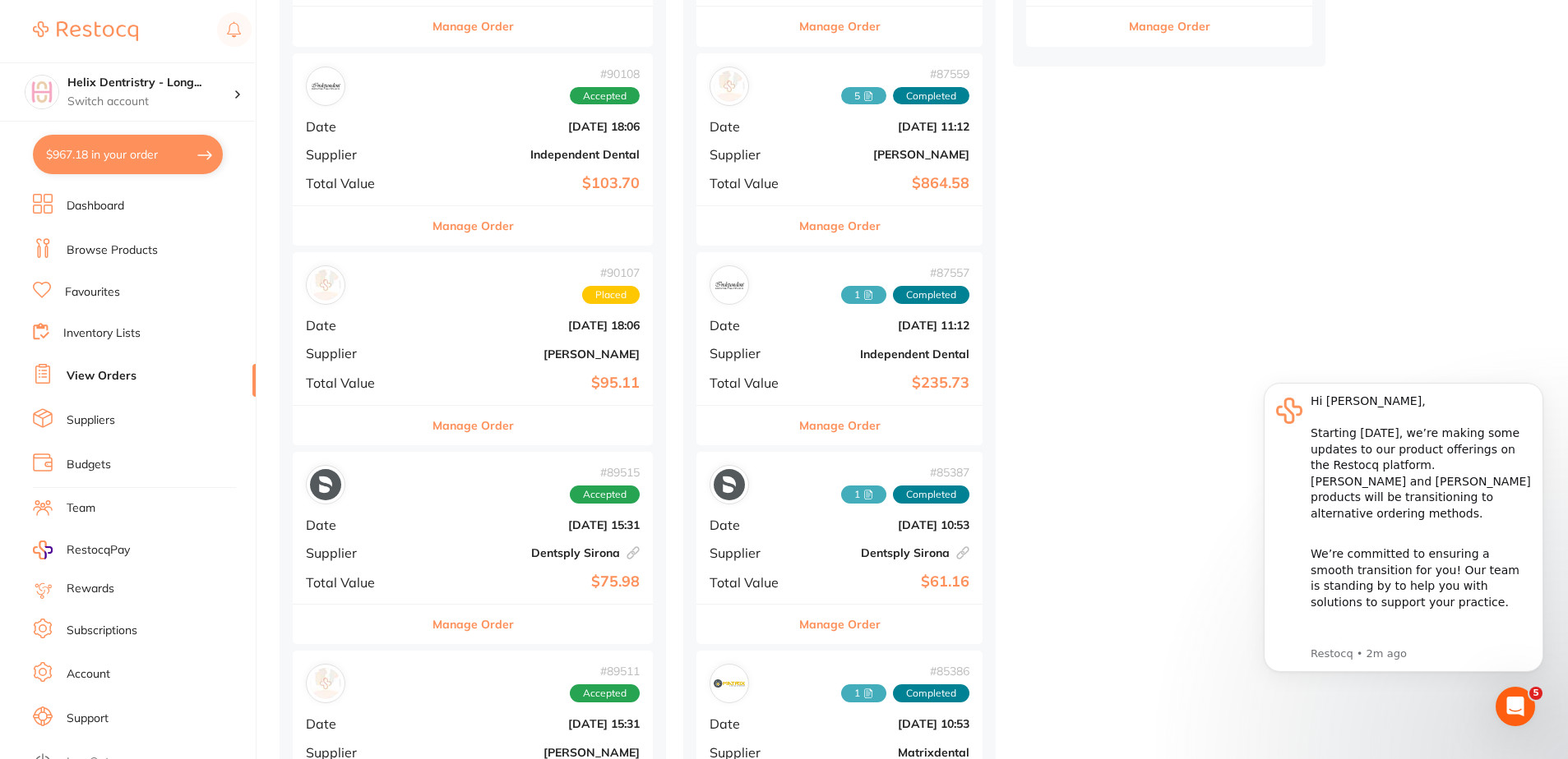
click at [455, 354] on b "[PERSON_NAME]" at bounding box center [532, 354] width 213 height 13
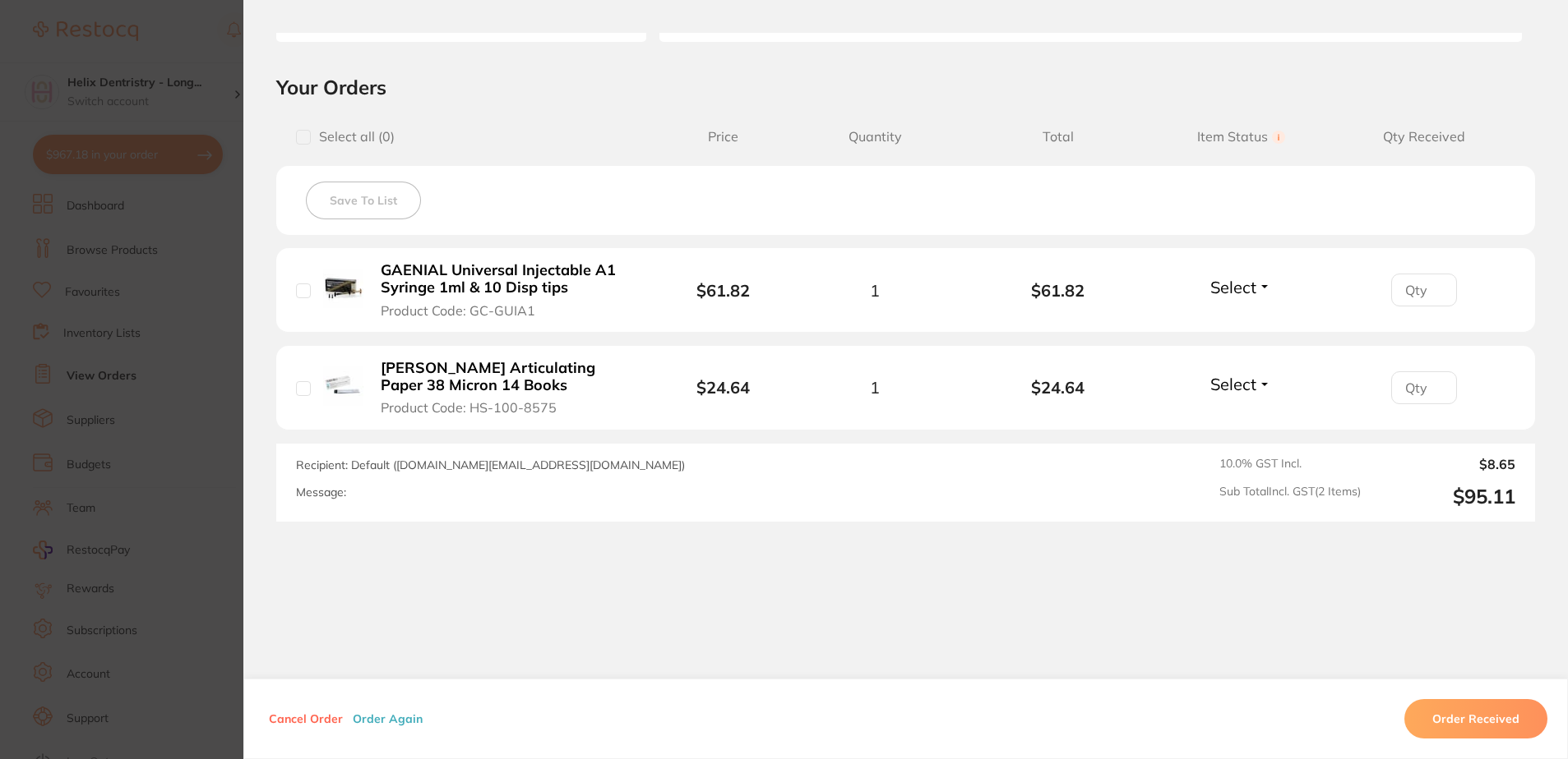
click at [205, 254] on section "Order ID: Restocq- 90107 Order Information Placed Order Order Date [DATE] 18:06…" at bounding box center [784, 379] width 1568 height 759
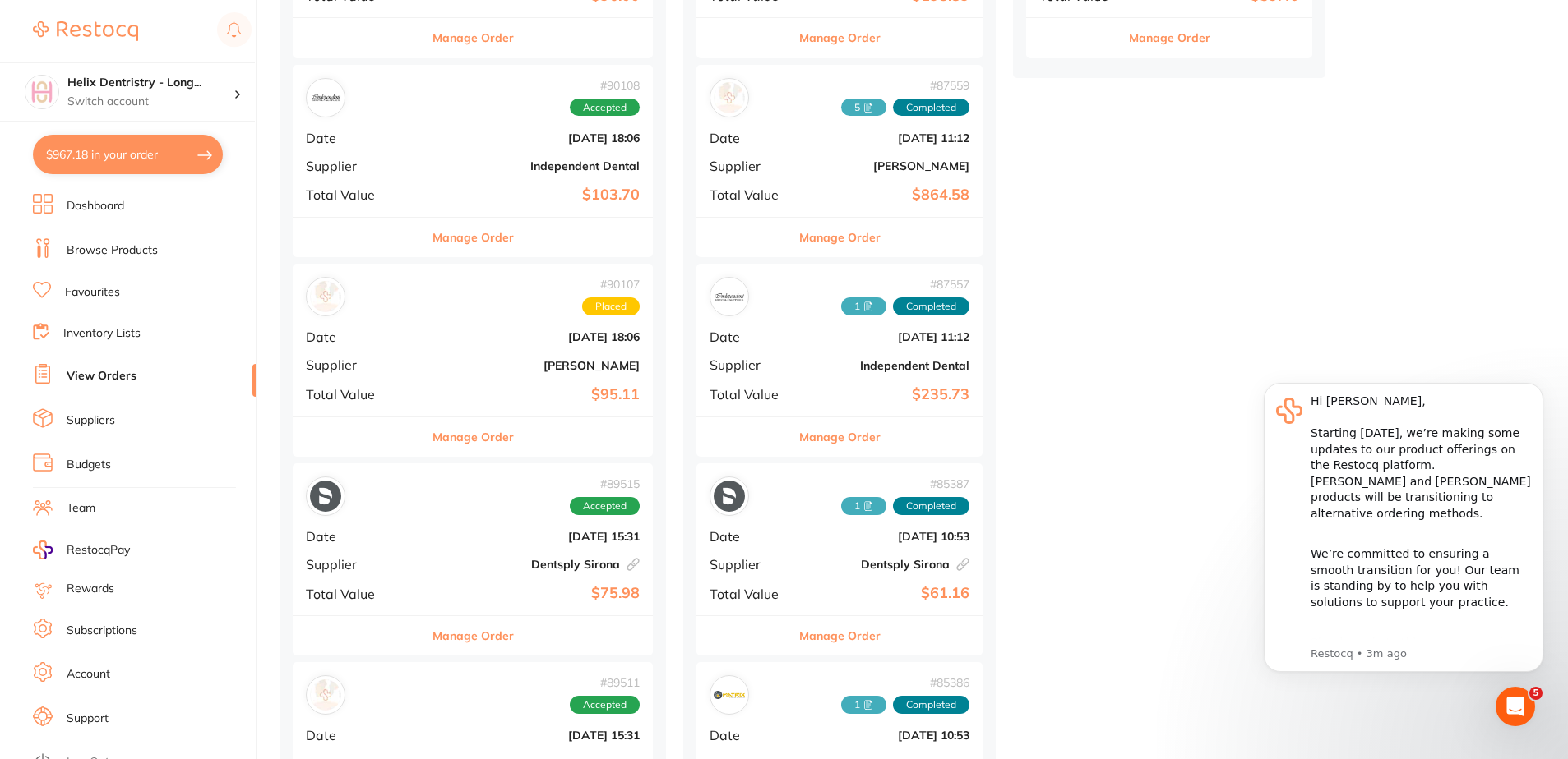
scroll to position [493, 0]
